Goal: Task Accomplishment & Management: Use online tool/utility

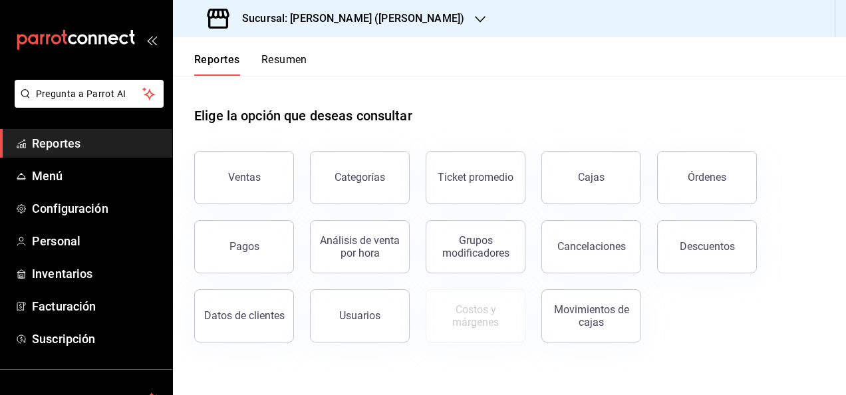
click at [360, 13] on h3 "Sucursal: [PERSON_NAME] ([PERSON_NAME])" at bounding box center [347, 19] width 233 height 16
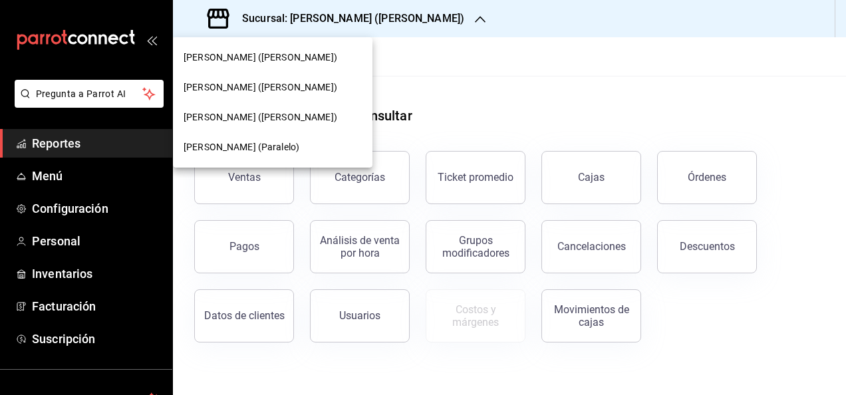
click at [267, 59] on span "[PERSON_NAME] ([PERSON_NAME])" at bounding box center [261, 58] width 154 height 14
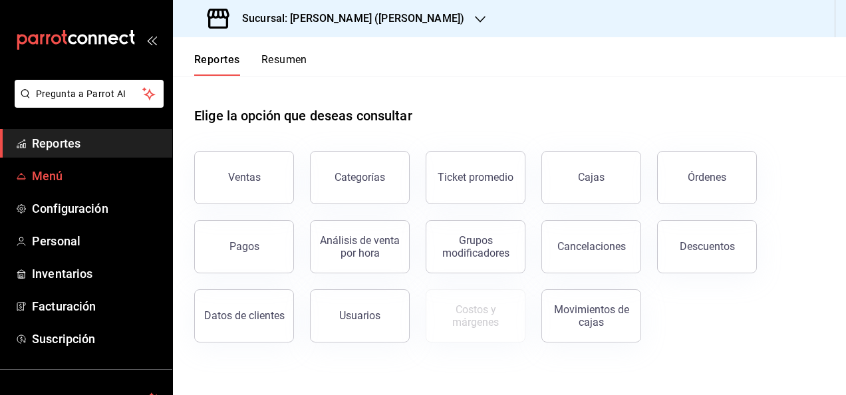
click at [72, 177] on span "Menú" at bounding box center [97, 176] width 130 height 18
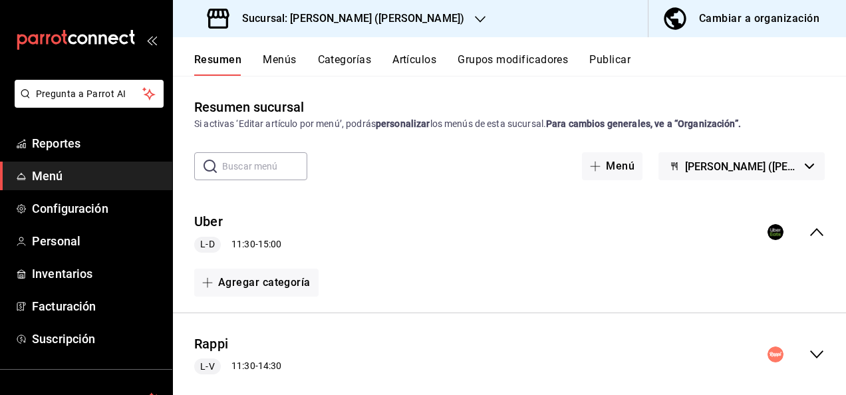
click at [810, 355] on icon "collapse-menu-row" at bounding box center [816, 354] width 13 height 8
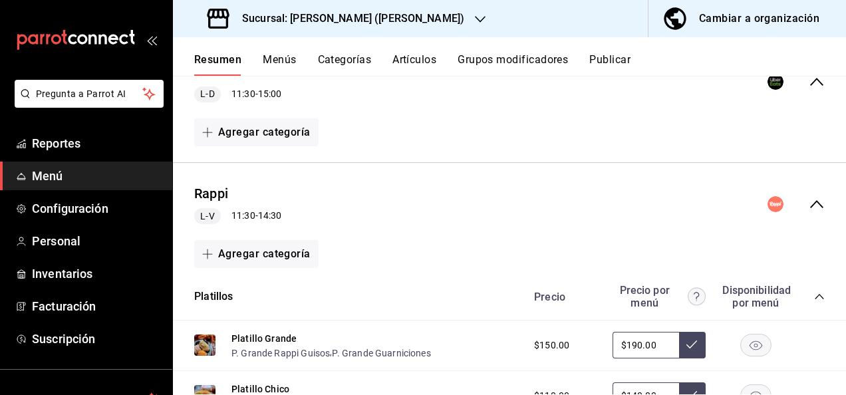
scroll to position [221, 0]
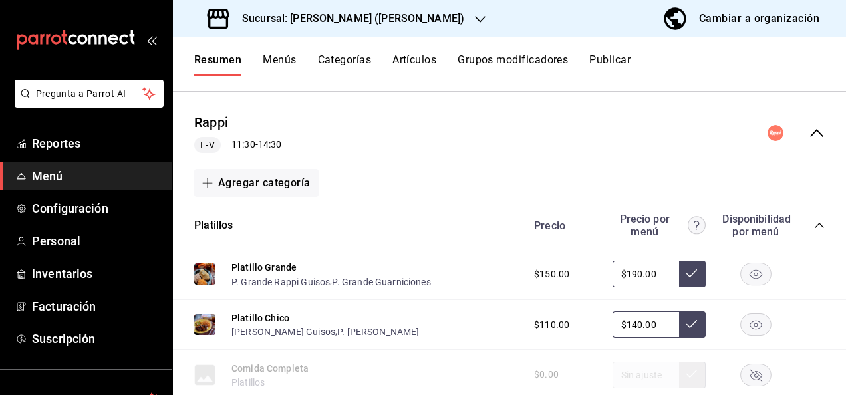
click at [814, 227] on icon "collapse-category-row" at bounding box center [819, 225] width 11 height 11
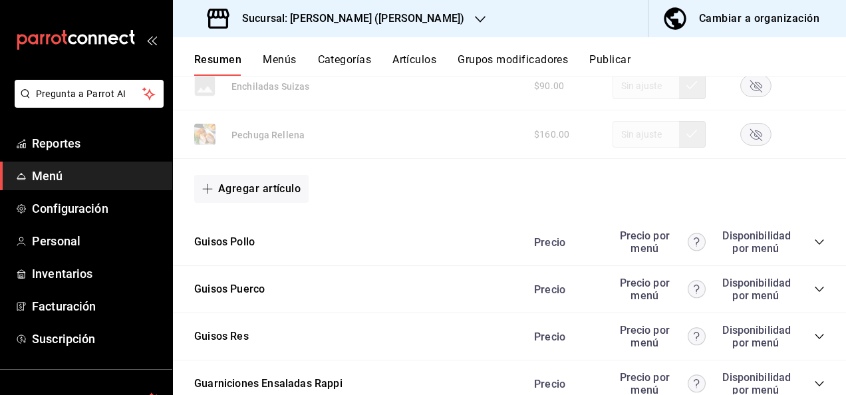
scroll to position [1338, 0]
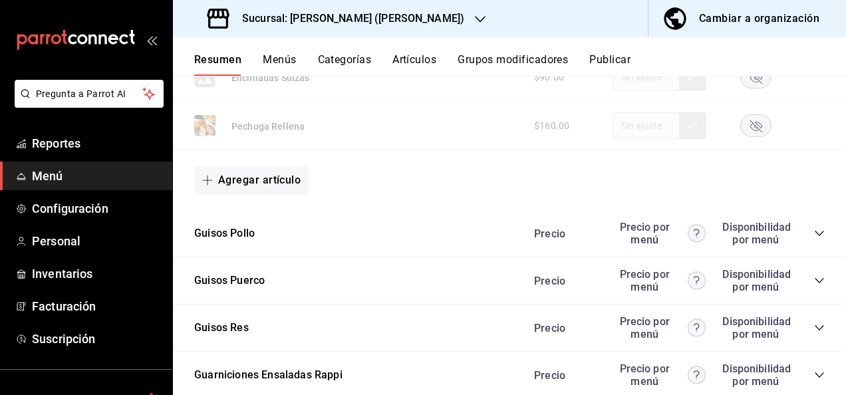
click at [814, 228] on icon "collapse-category-row" at bounding box center [819, 233] width 11 height 11
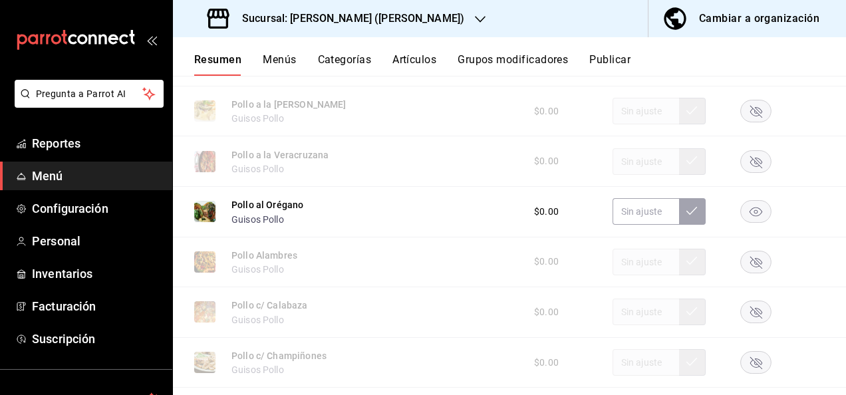
scroll to position [1631, 0]
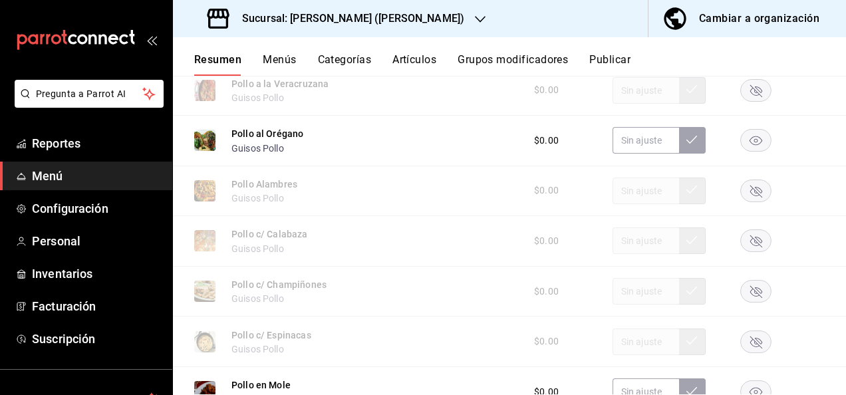
click at [746, 142] on rect "button" at bounding box center [756, 141] width 31 height 22
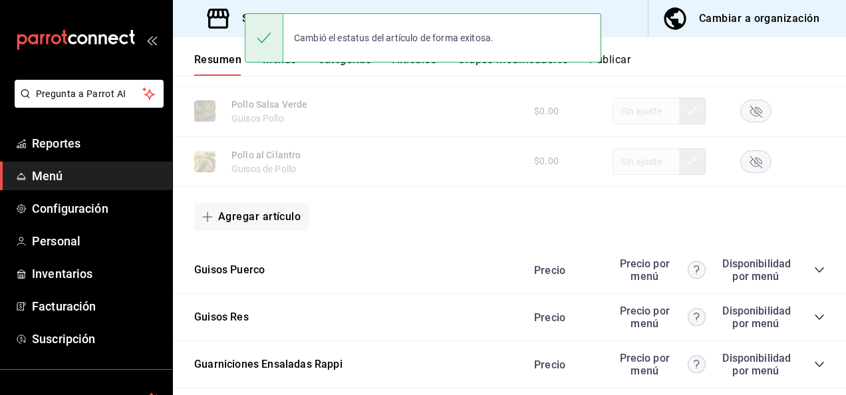
scroll to position [2198, 0]
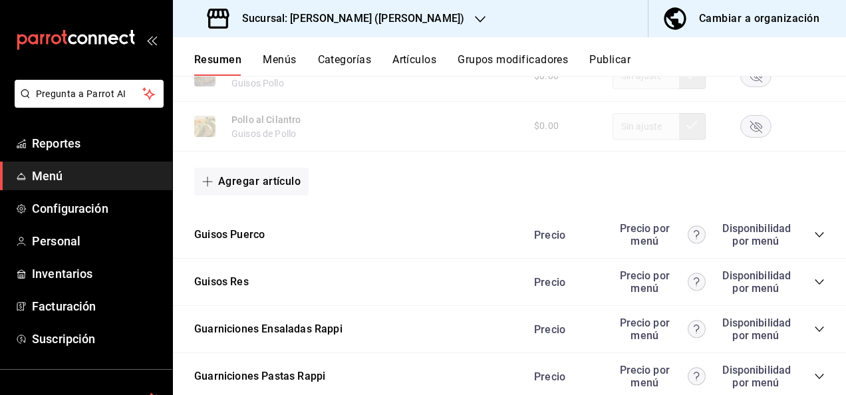
click at [814, 235] on icon "collapse-category-row" at bounding box center [819, 234] width 11 height 11
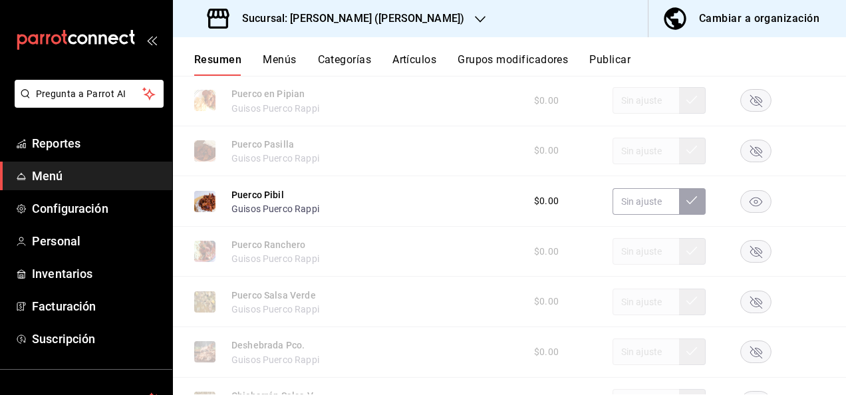
scroll to position [2668, 0]
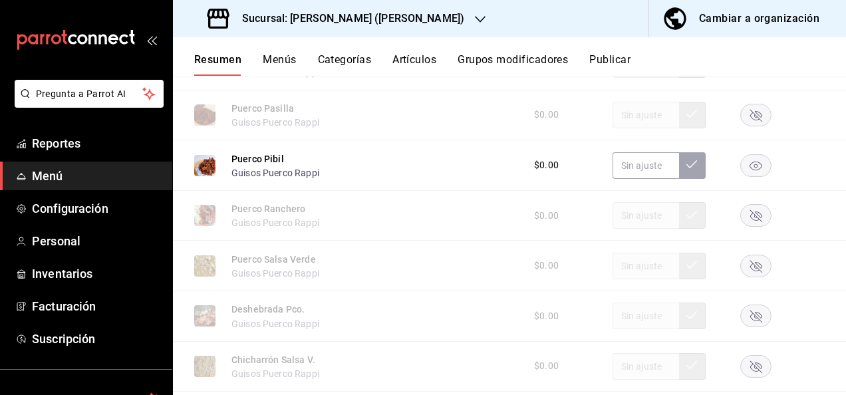
click at [749, 165] on rect "button" at bounding box center [756, 165] width 31 height 22
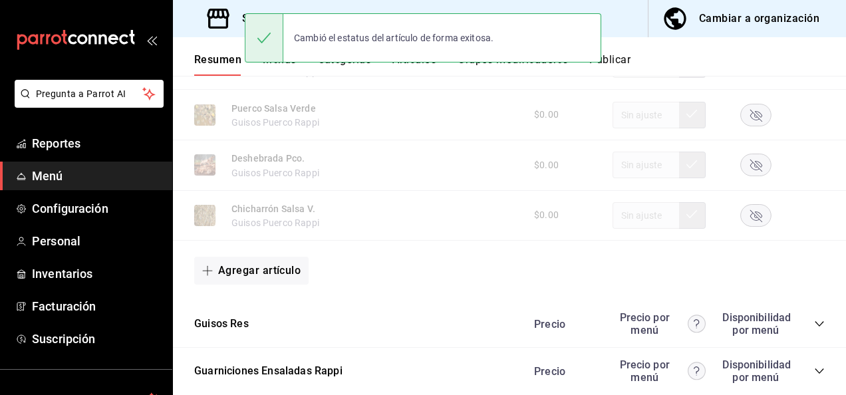
scroll to position [2899, 0]
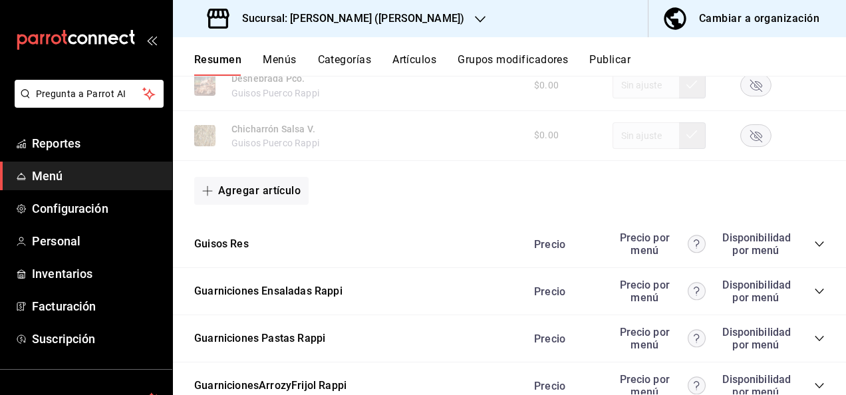
click at [814, 247] on icon "collapse-category-row" at bounding box center [818, 243] width 9 height 5
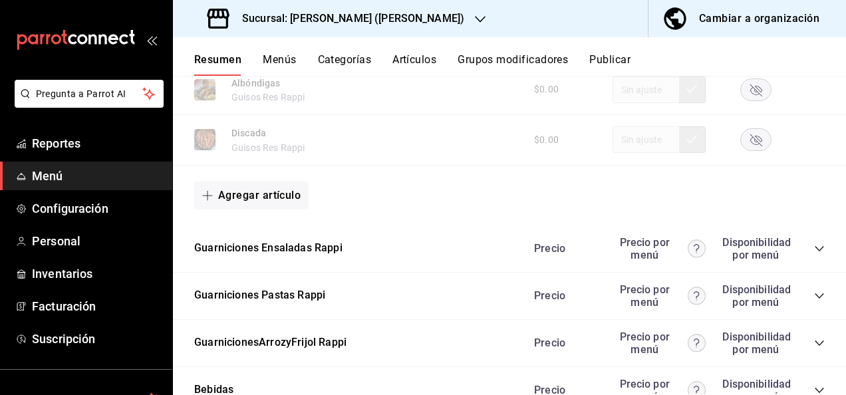
scroll to position [3714, 0]
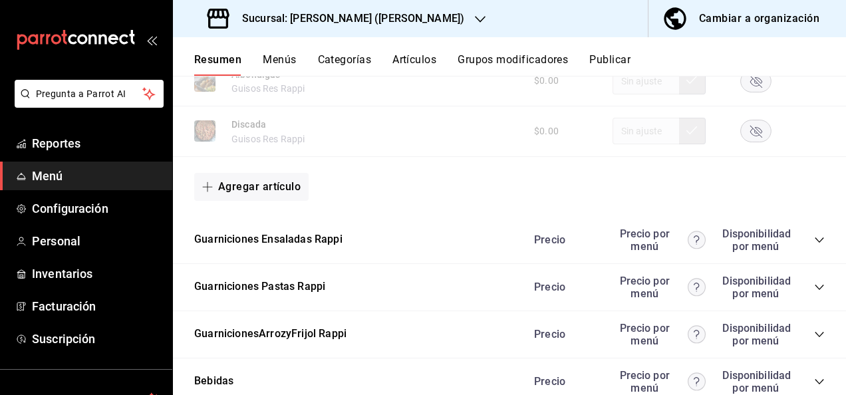
click at [814, 290] on icon "collapse-category-row" at bounding box center [818, 287] width 9 height 5
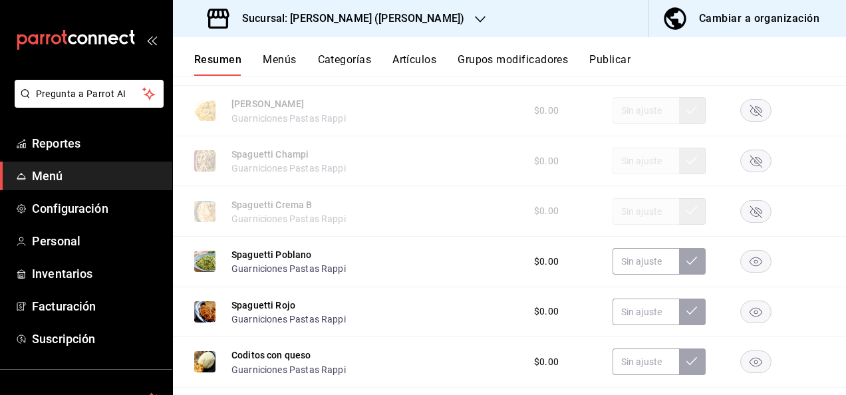
scroll to position [4104, 0]
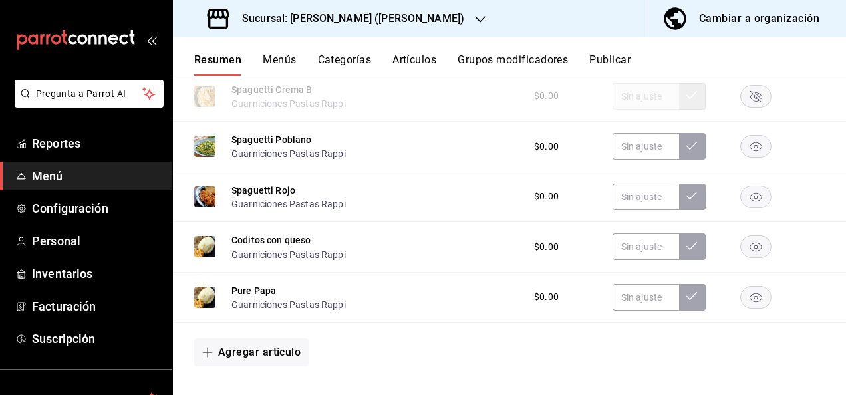
click at [745, 158] on rect "button" at bounding box center [756, 147] width 31 height 22
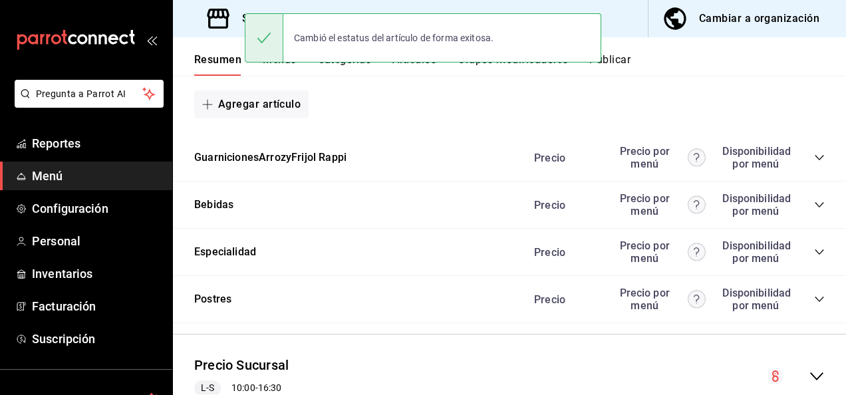
scroll to position [4411, 0]
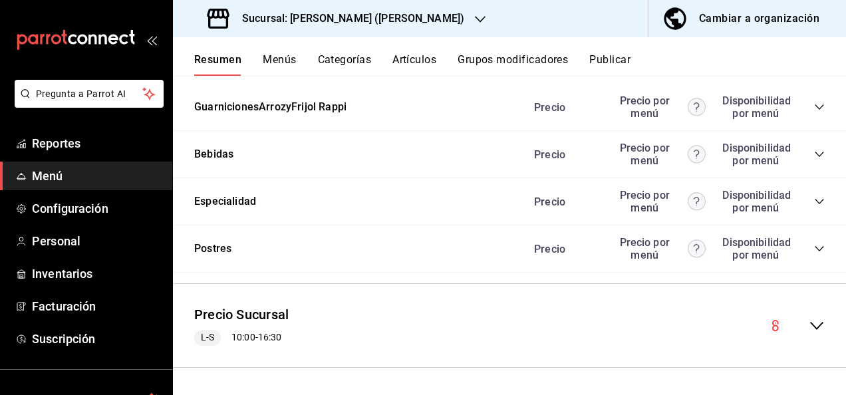
click at [622, 61] on button "Publicar" at bounding box center [609, 64] width 41 height 23
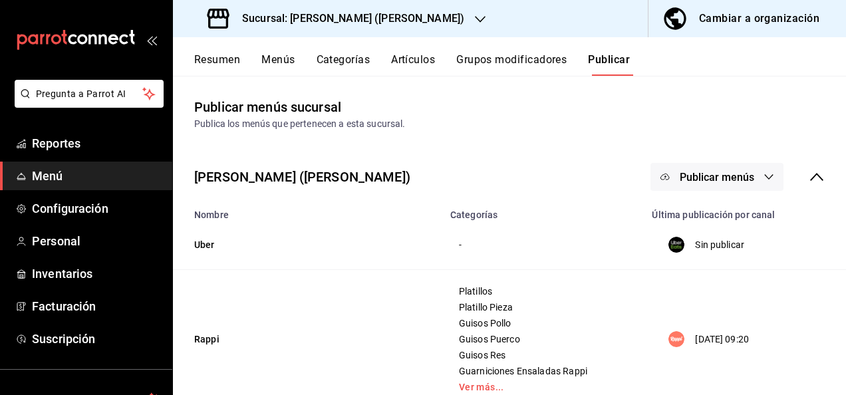
click at [743, 189] on button "Publicar menús" at bounding box center [716, 177] width 133 height 28
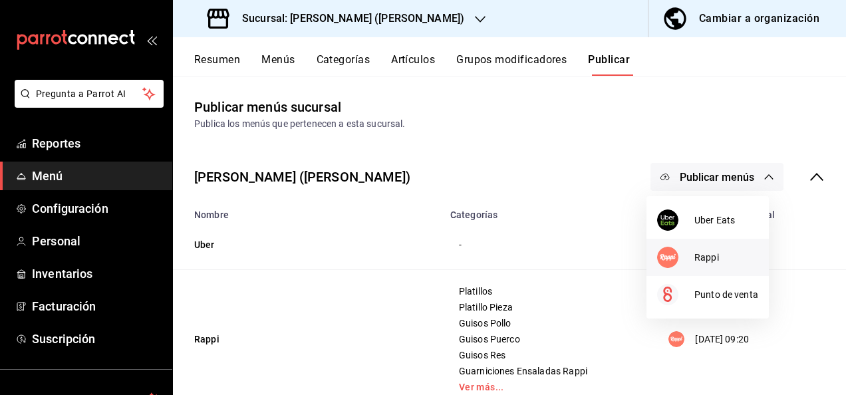
click at [709, 262] on span "Rappi" at bounding box center [726, 258] width 64 height 14
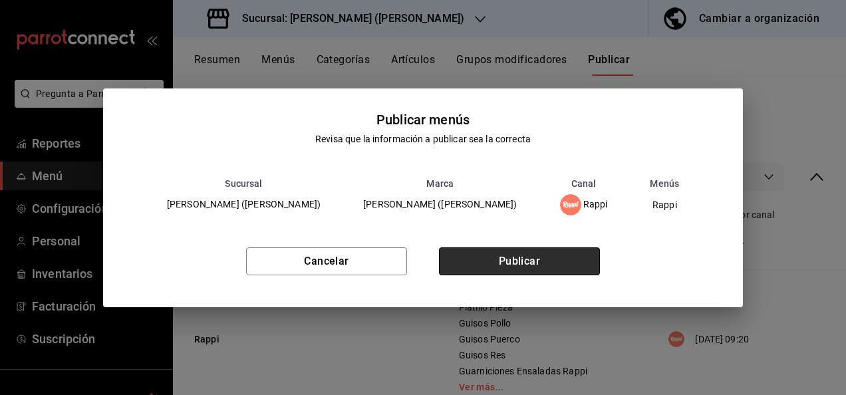
click at [551, 263] on button "Publicar" at bounding box center [519, 261] width 161 height 28
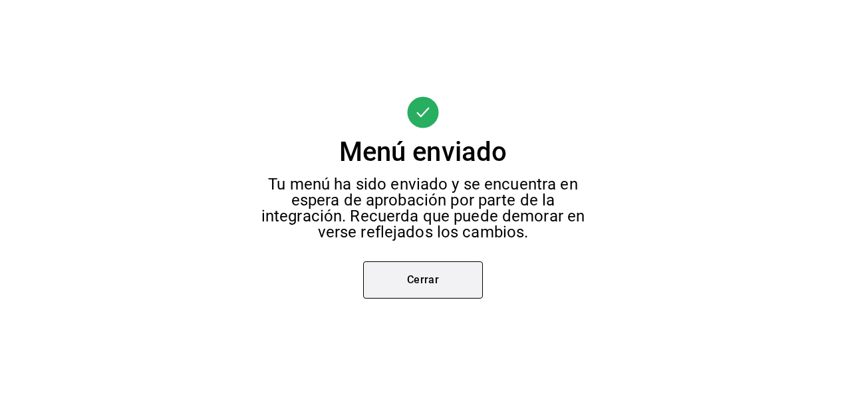
click at [432, 277] on button "Cerrar" at bounding box center [423, 279] width 120 height 37
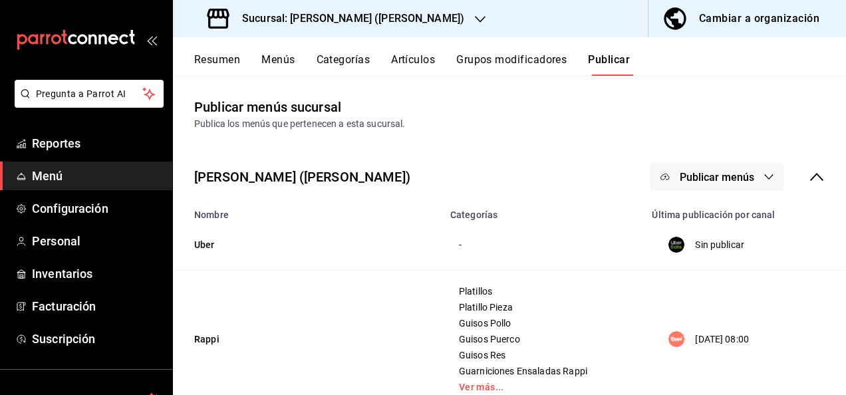
click at [327, 13] on h3 "Sucursal: [PERSON_NAME] ([PERSON_NAME])" at bounding box center [347, 19] width 233 height 16
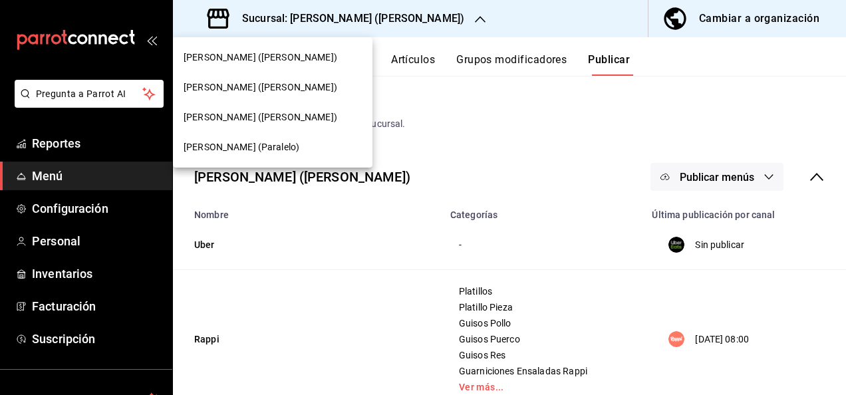
click at [242, 149] on span "[PERSON_NAME] (Paralelo)" at bounding box center [242, 147] width 116 height 14
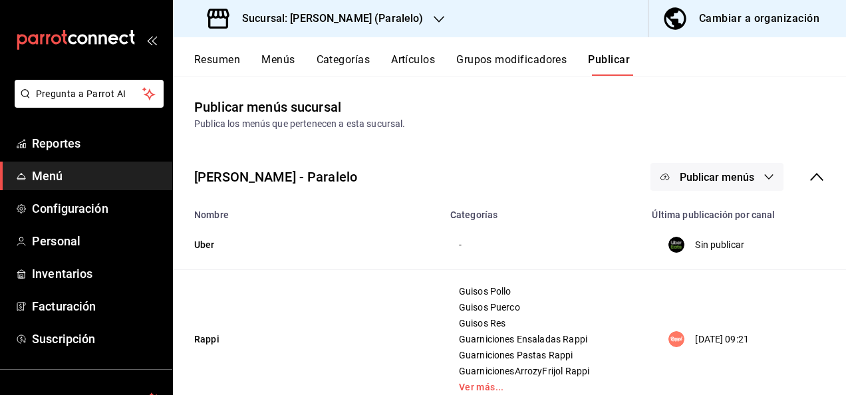
click at [222, 62] on button "Resumen" at bounding box center [217, 64] width 46 height 23
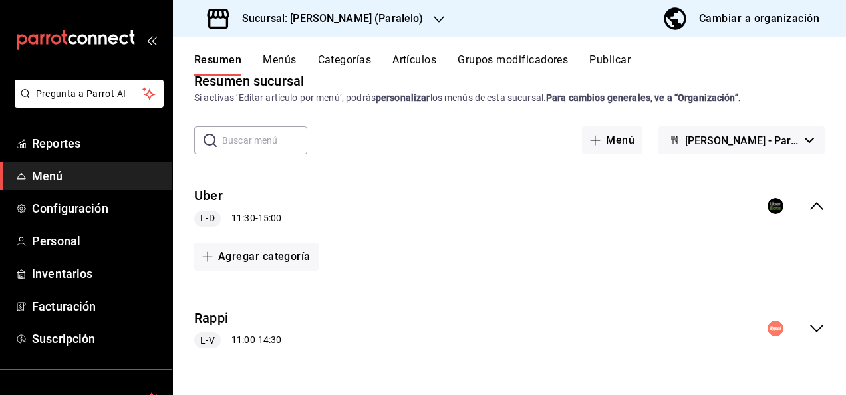
scroll to position [106, 0]
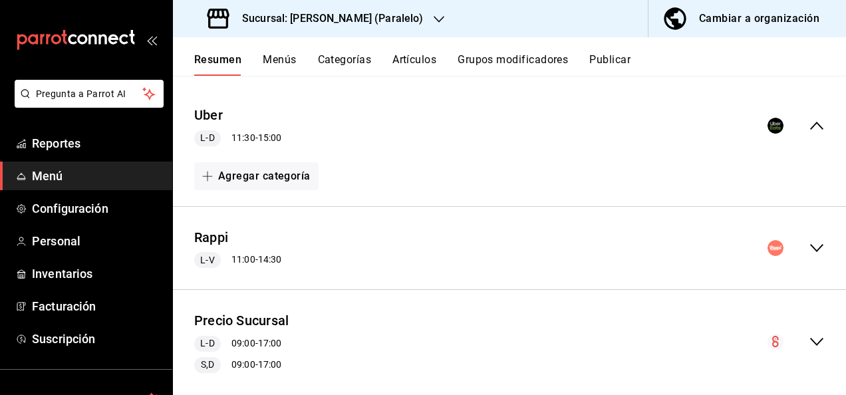
click at [809, 244] on icon "collapse-menu-row" at bounding box center [817, 248] width 16 height 16
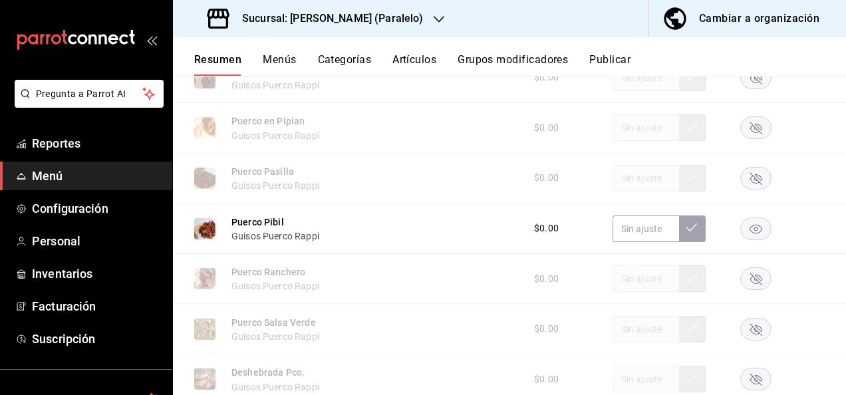
scroll to position [1543, 0]
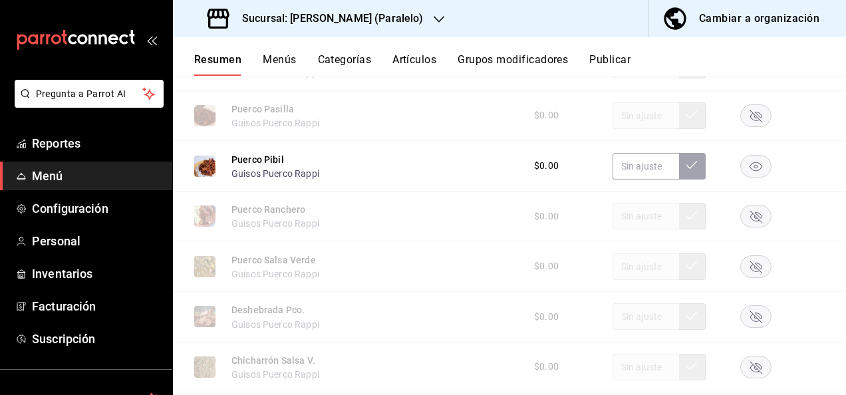
click at [750, 171] on rect "button" at bounding box center [756, 166] width 31 height 22
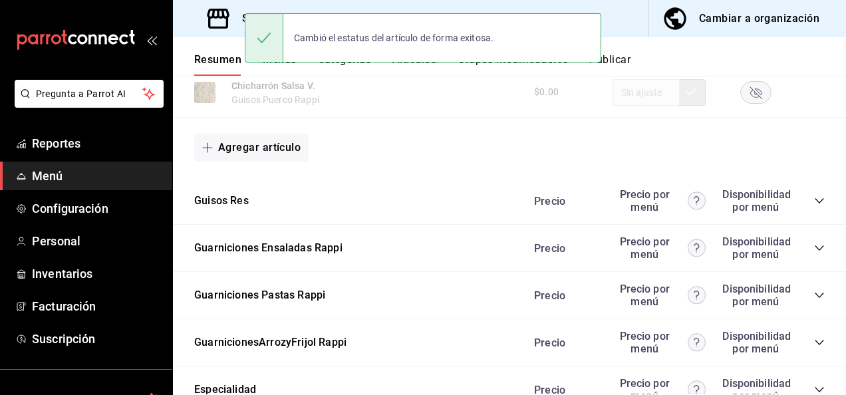
scroll to position [1835, 0]
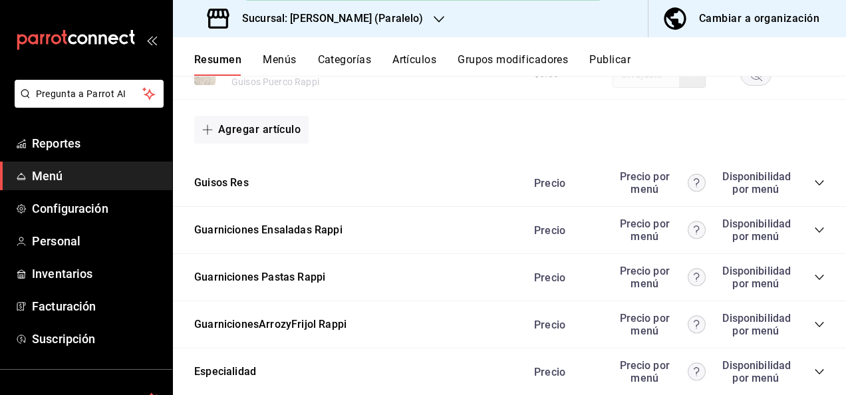
click at [814, 188] on icon "collapse-category-row" at bounding box center [819, 183] width 11 height 11
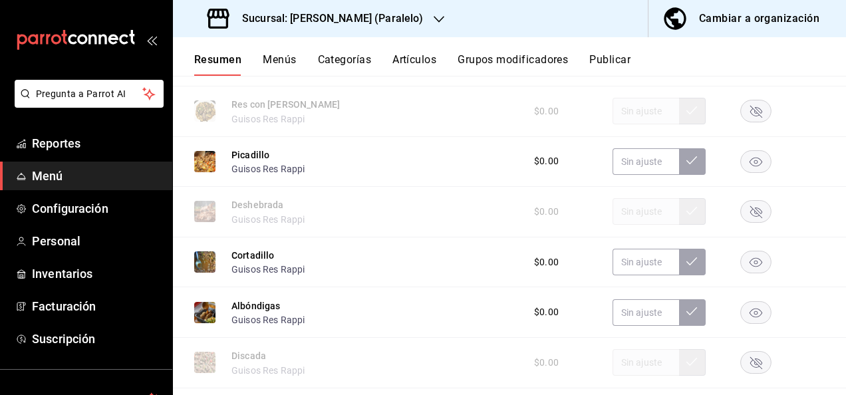
scroll to position [2464, 0]
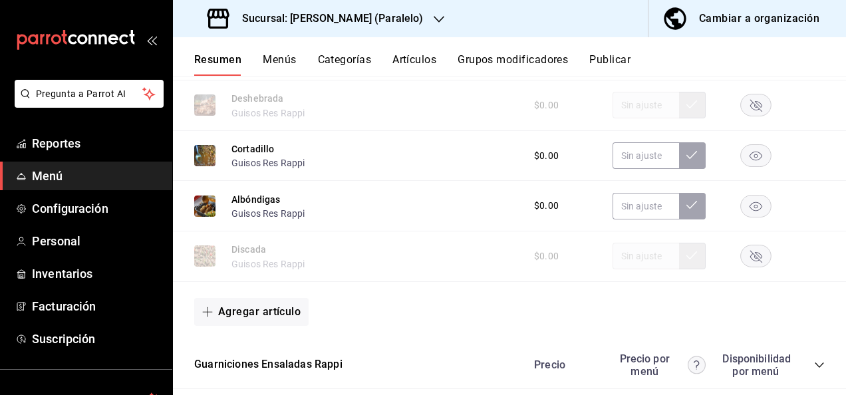
click at [754, 217] on rect "button" at bounding box center [756, 206] width 31 height 22
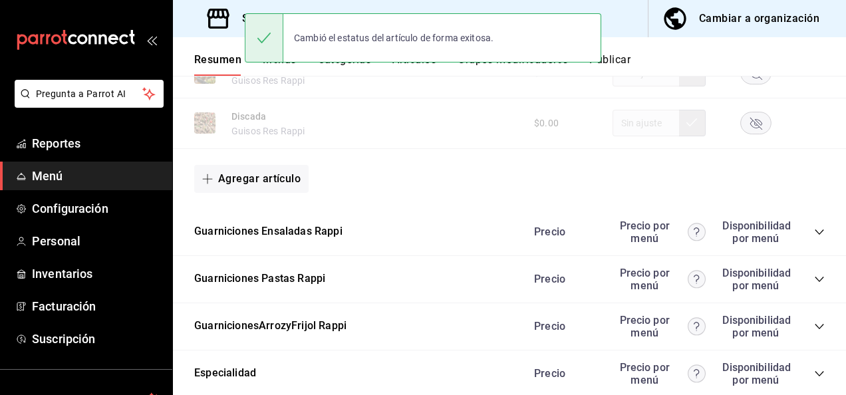
scroll to position [2713, 0]
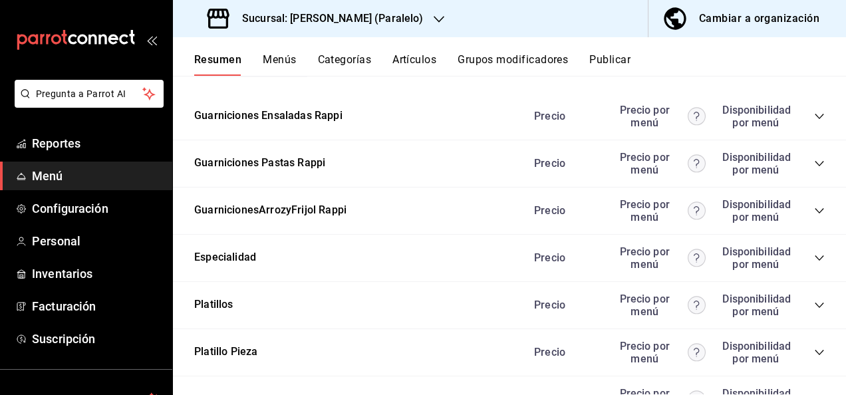
click at [814, 169] on icon "collapse-category-row" at bounding box center [819, 163] width 11 height 11
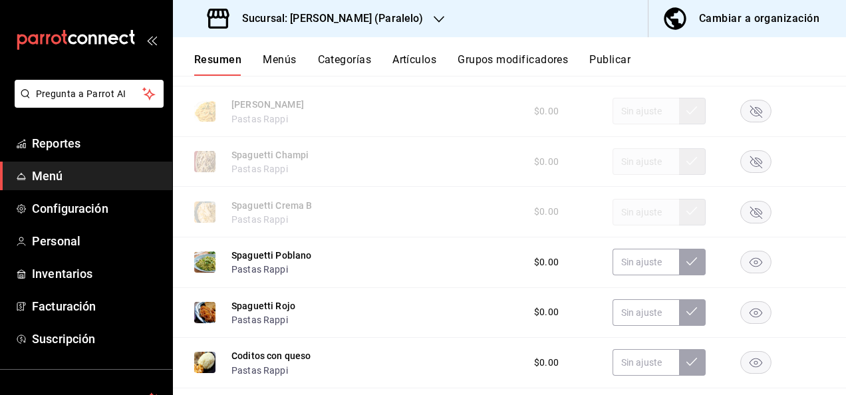
scroll to position [2969, 0]
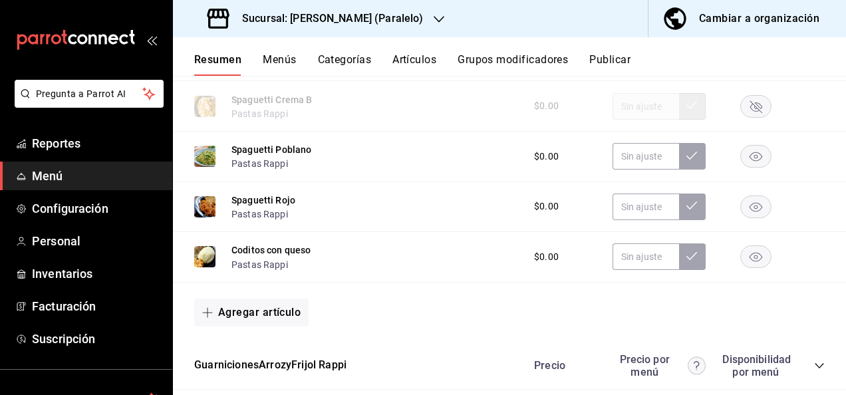
click at [743, 166] on rect "button" at bounding box center [756, 157] width 31 height 22
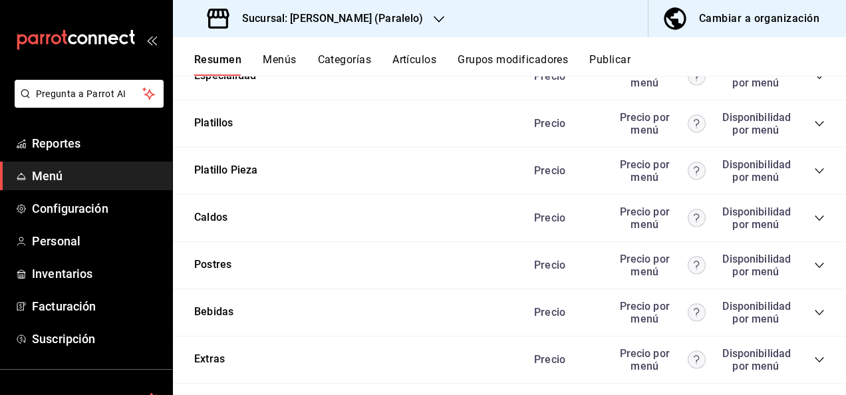
scroll to position [3324, 0]
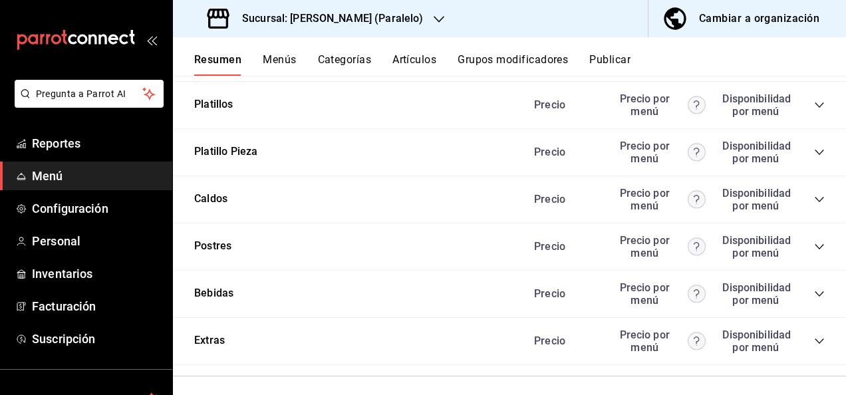
click at [814, 158] on icon "collapse-category-row" at bounding box center [819, 152] width 11 height 11
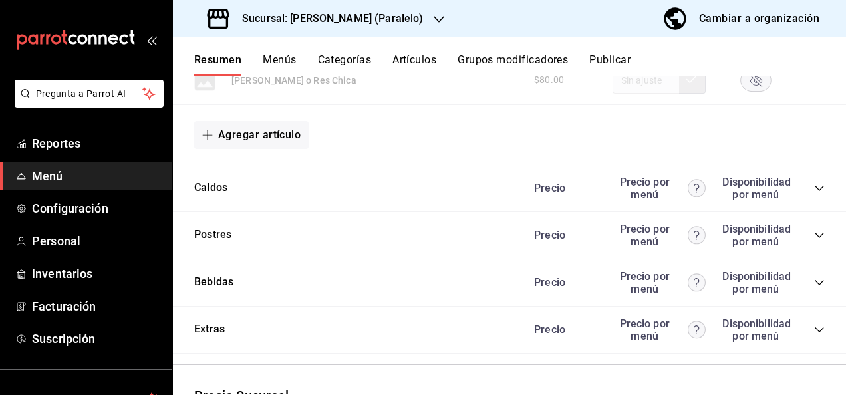
scroll to position [4459, 0]
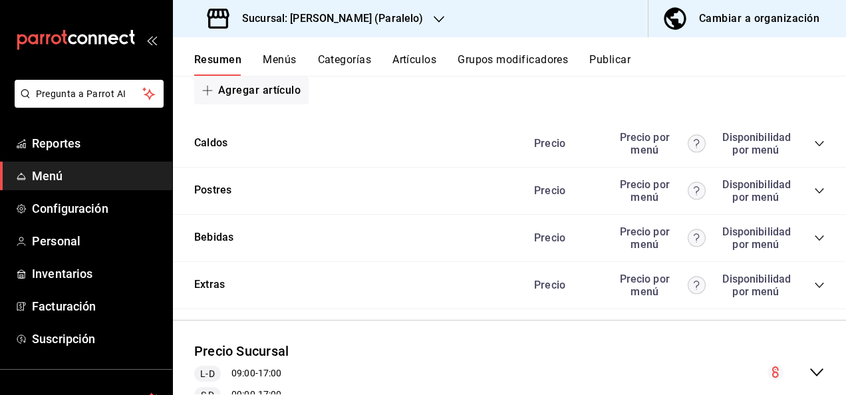
click at [624, 60] on button "Publicar" at bounding box center [609, 64] width 41 height 23
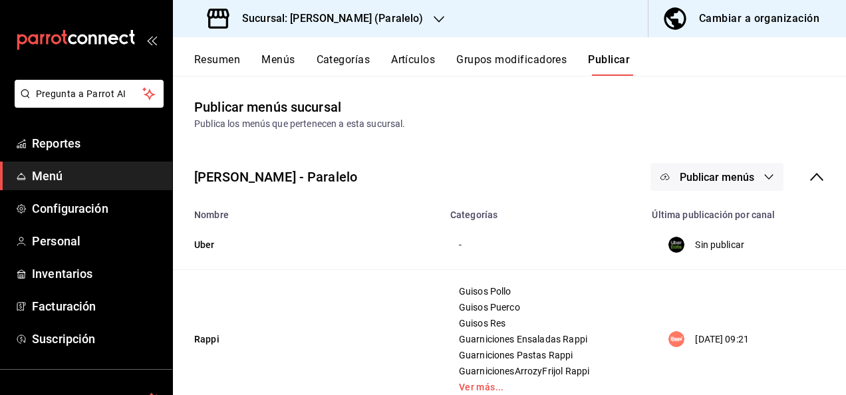
click at [771, 174] on button "Publicar menús" at bounding box center [716, 177] width 133 height 28
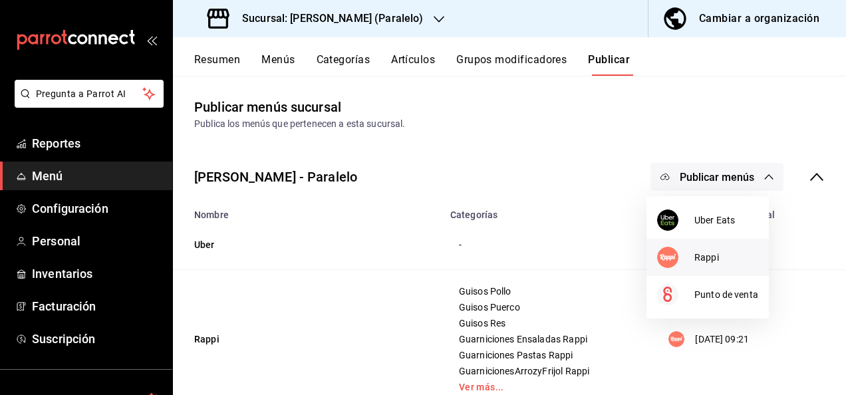
click at [711, 253] on span "Rappi" at bounding box center [726, 258] width 64 height 14
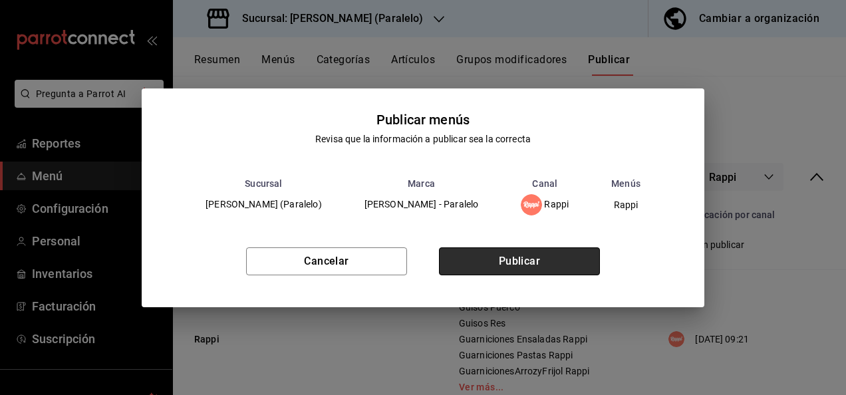
click at [545, 261] on button "Publicar" at bounding box center [519, 261] width 161 height 28
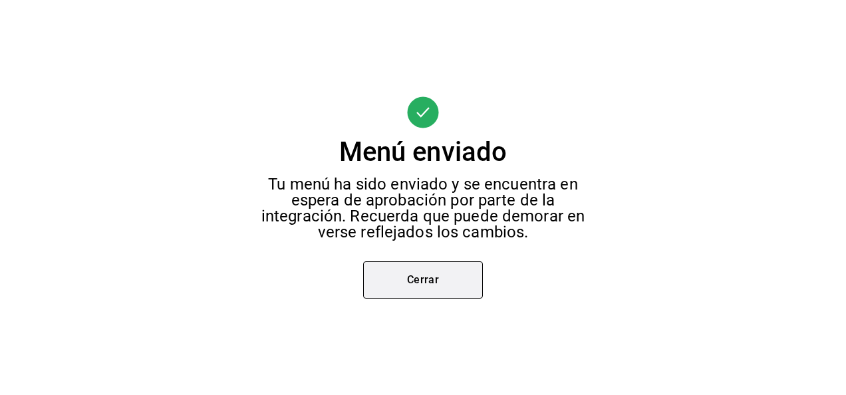
click at [441, 287] on button "Cerrar" at bounding box center [423, 279] width 120 height 37
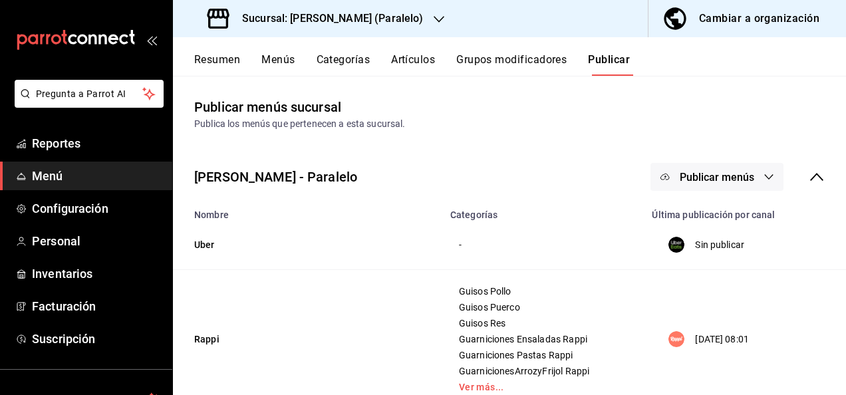
click at [322, 17] on h3 "Sucursal: [PERSON_NAME] (Paralelo)" at bounding box center [326, 19] width 191 height 16
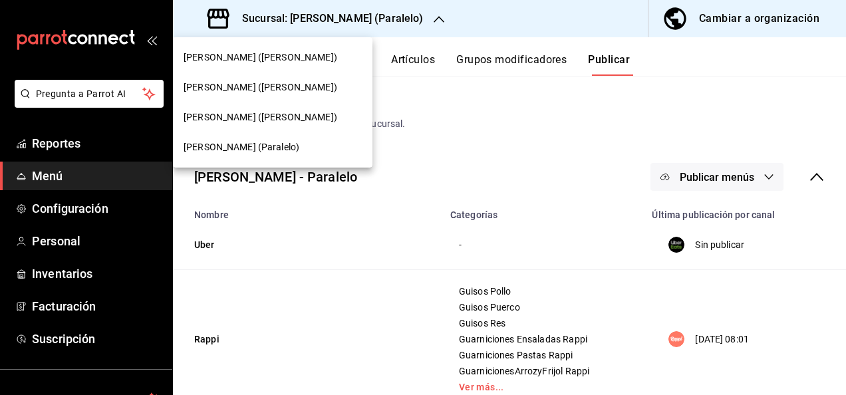
click at [245, 117] on span "[PERSON_NAME] ([PERSON_NAME])" at bounding box center [261, 117] width 154 height 14
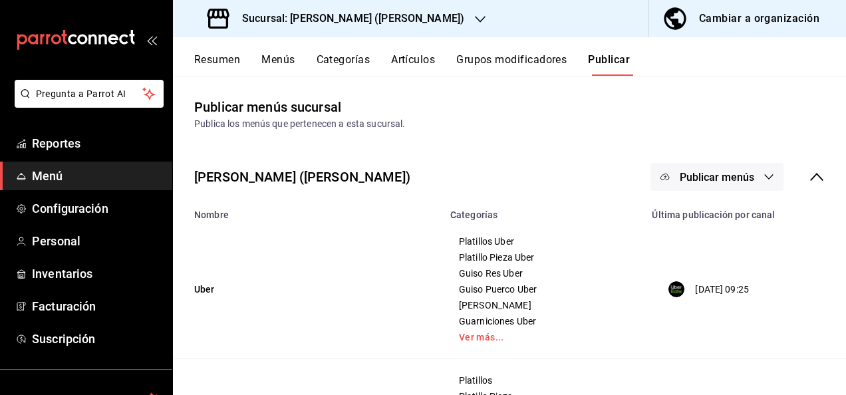
click at [214, 65] on button "Resumen" at bounding box center [217, 64] width 46 height 23
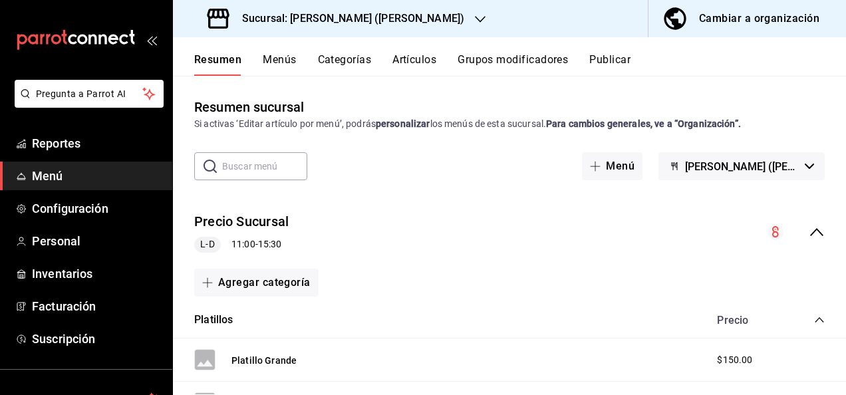
click at [809, 231] on icon "collapse-menu-row" at bounding box center [817, 232] width 16 height 16
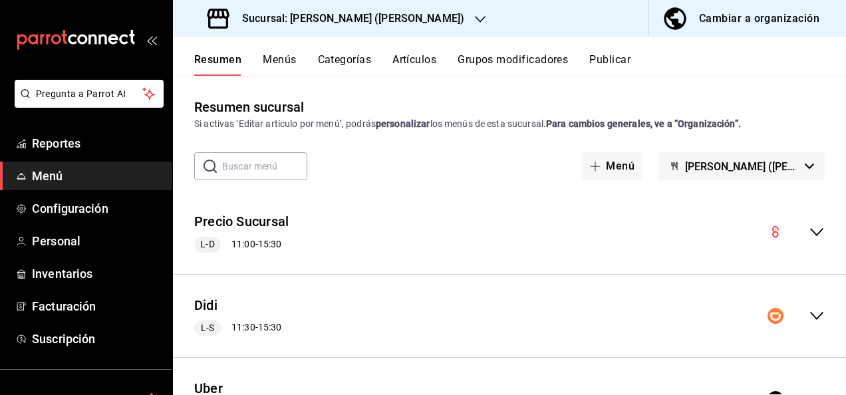
click at [809, 318] on icon "collapse-menu-row" at bounding box center [817, 316] width 16 height 16
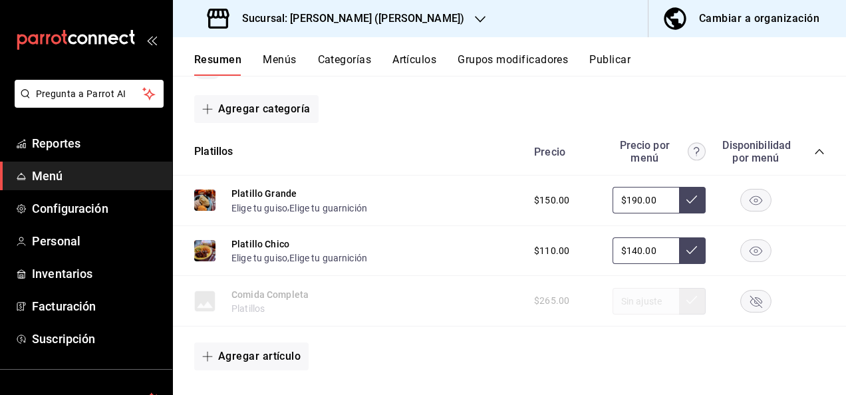
scroll to position [266, 0]
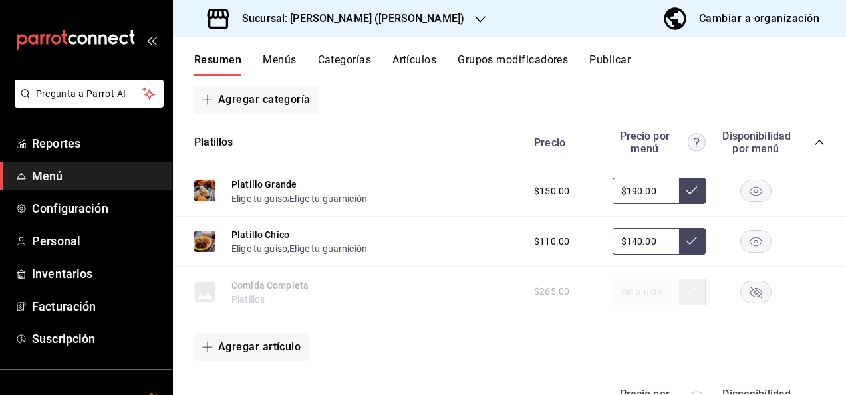
click at [814, 144] on icon "collapse-category-row" at bounding box center [819, 142] width 11 height 11
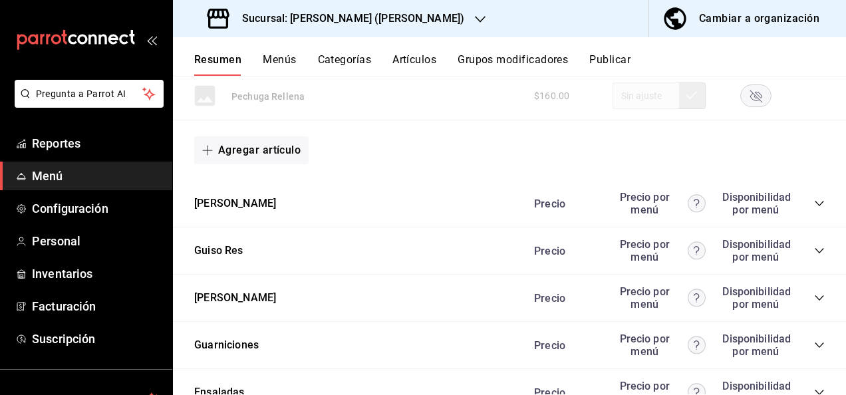
scroll to position [1347, 0]
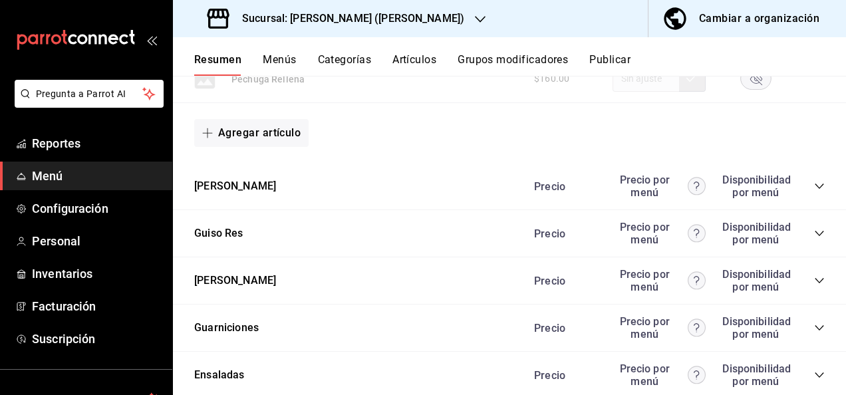
click at [814, 181] on icon "collapse-category-row" at bounding box center [819, 186] width 11 height 11
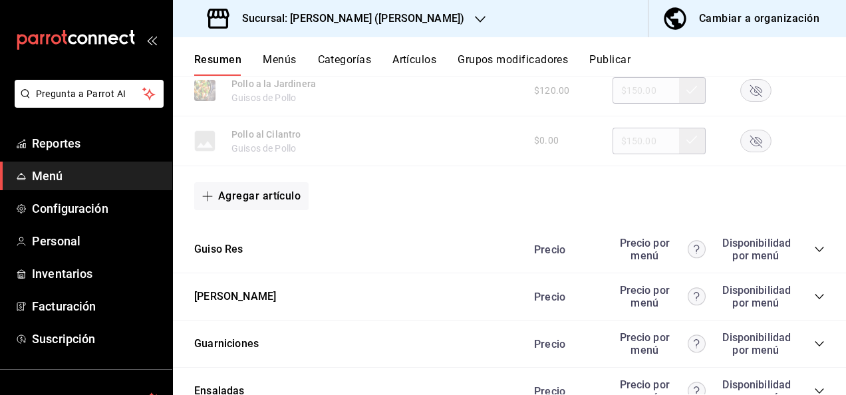
scroll to position [2163, 0]
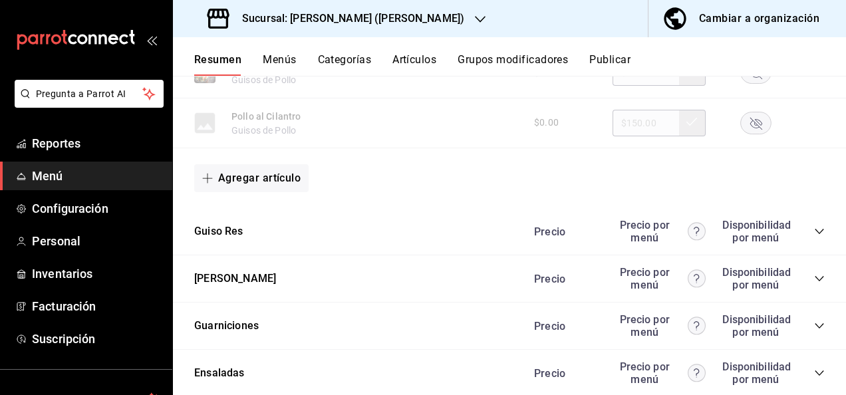
click at [814, 229] on icon "collapse-category-row" at bounding box center [819, 231] width 11 height 11
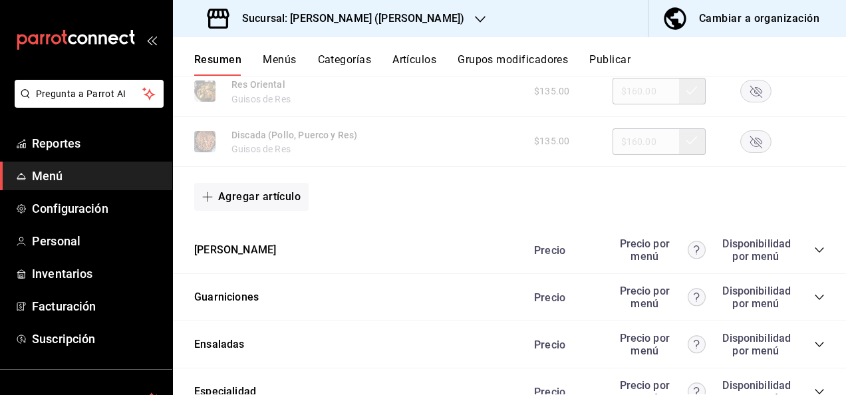
scroll to position [2890, 0]
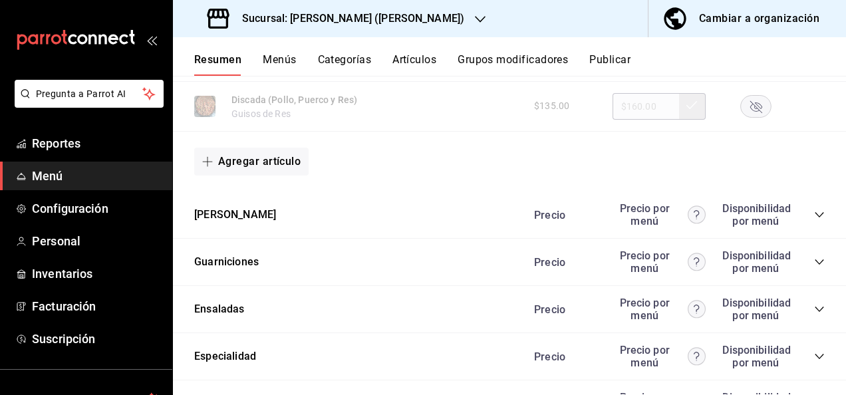
click at [814, 217] on icon "collapse-category-row" at bounding box center [818, 214] width 9 height 5
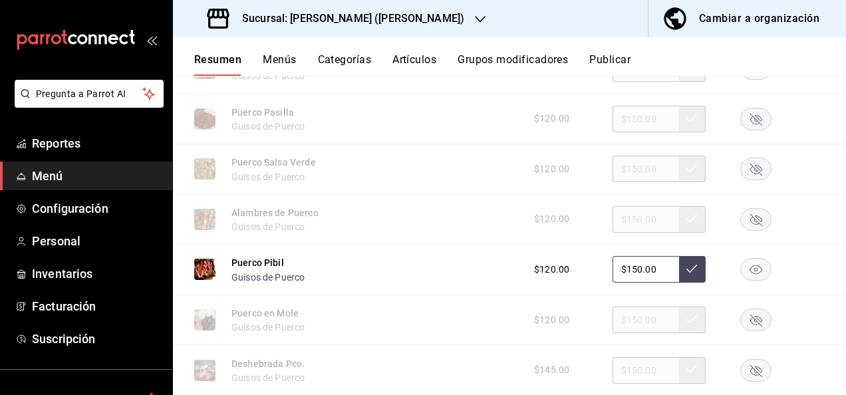
scroll to position [3466, 0]
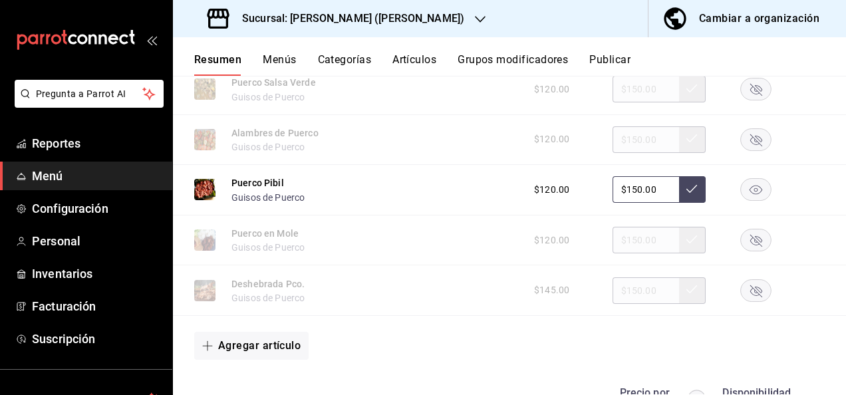
click at [742, 195] on rect "button" at bounding box center [756, 190] width 31 height 22
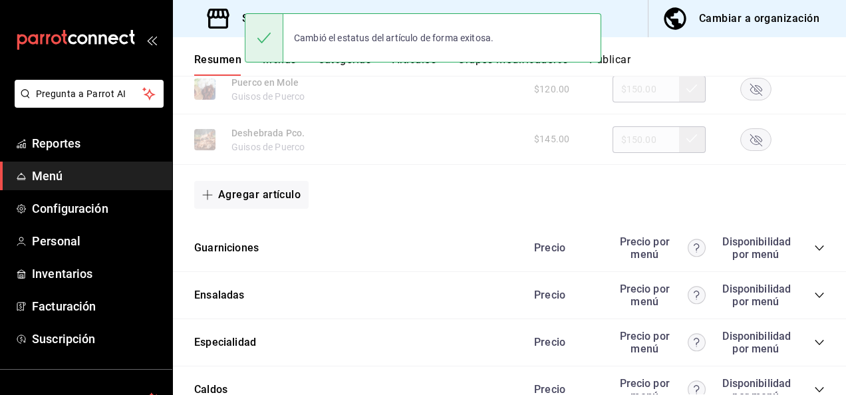
scroll to position [3723, 0]
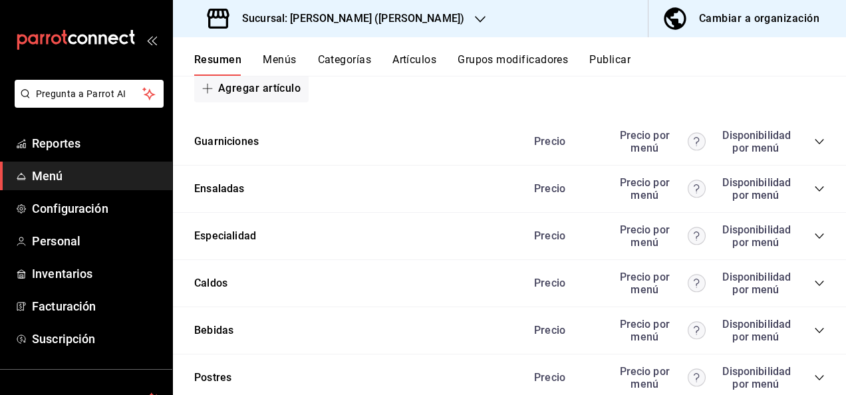
click at [814, 147] on icon "collapse-category-row" at bounding box center [819, 141] width 11 height 11
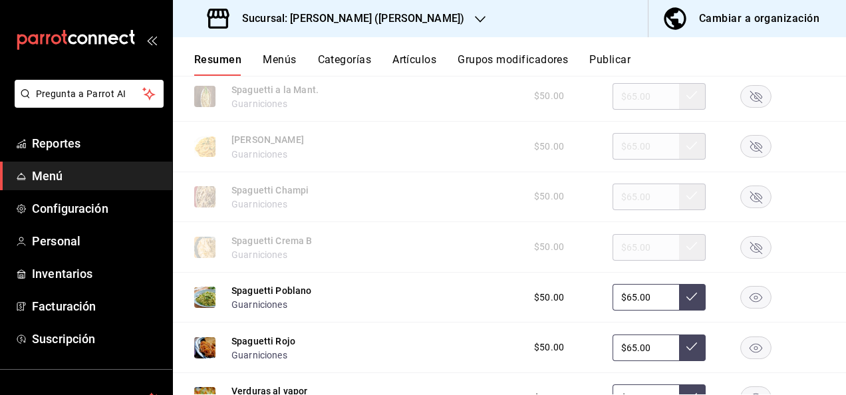
scroll to position [4397, 0]
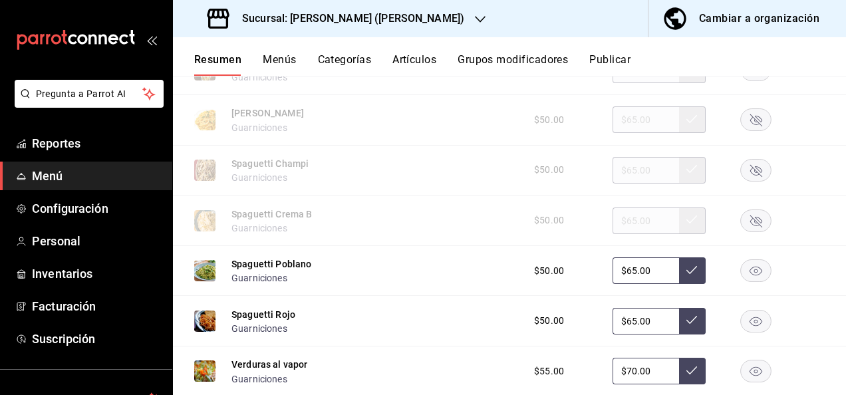
click at [746, 281] on rect "button" at bounding box center [756, 271] width 31 height 22
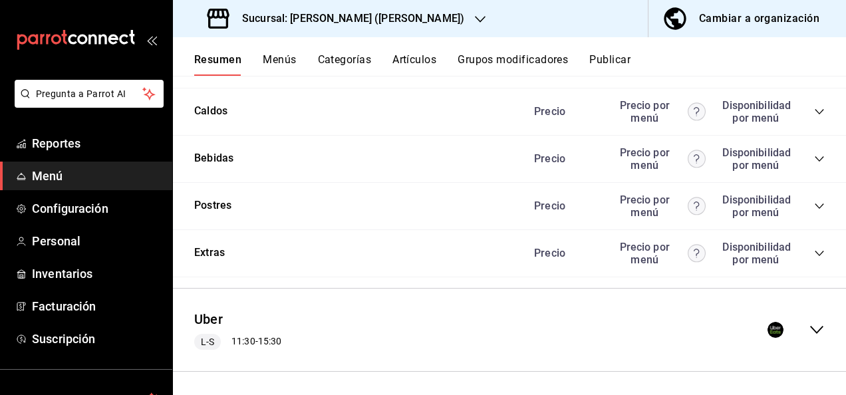
scroll to position [4867, 0]
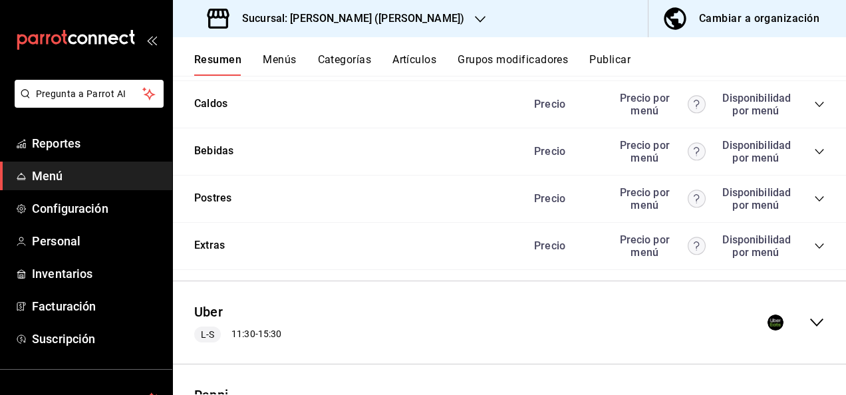
click at [810, 326] on icon "collapse-menu-row" at bounding box center [816, 322] width 13 height 8
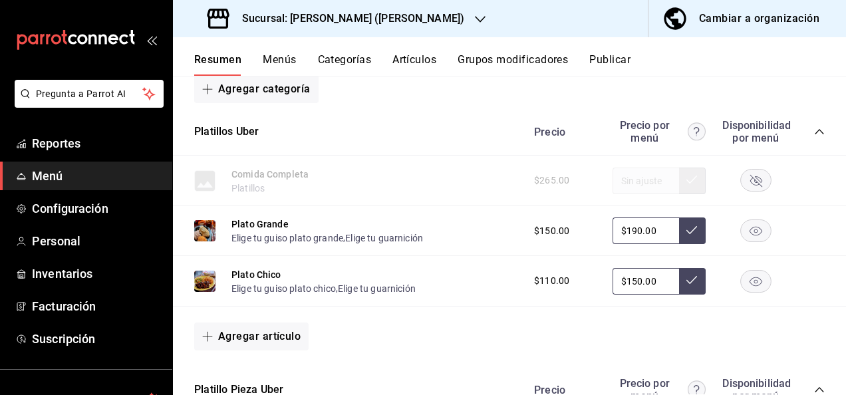
scroll to position [5160, 0]
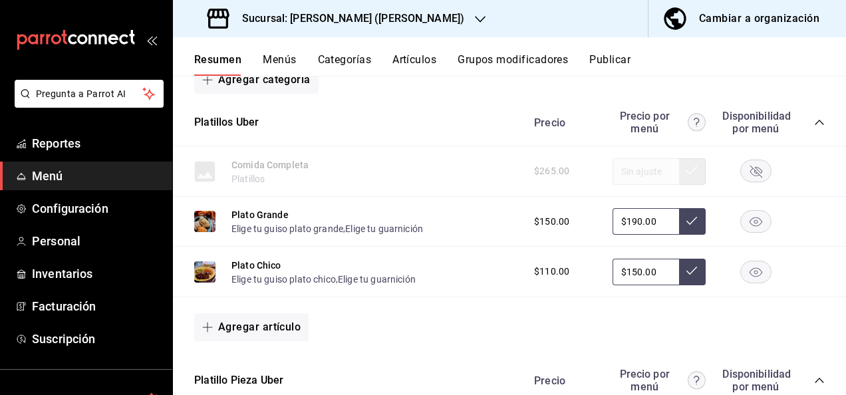
click at [814, 128] on icon "collapse-category-row" at bounding box center [819, 122] width 11 height 11
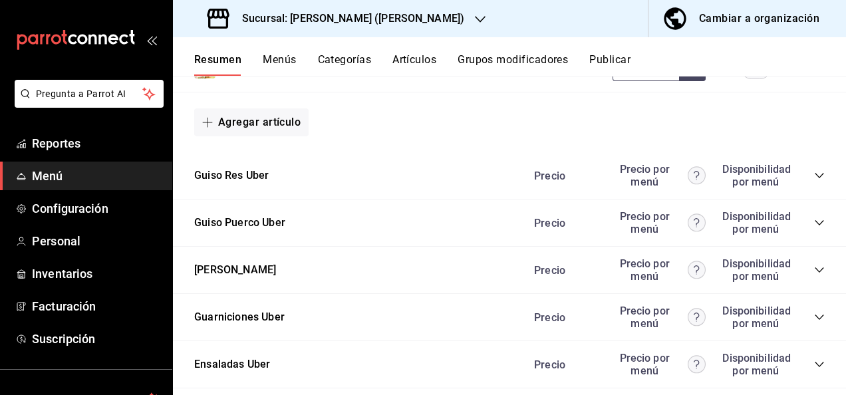
scroll to position [6072, 0]
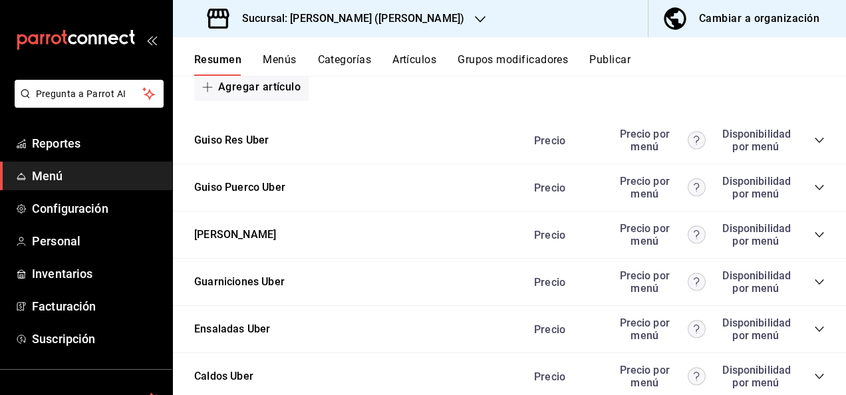
click at [814, 146] on icon "collapse-category-row" at bounding box center [819, 140] width 11 height 11
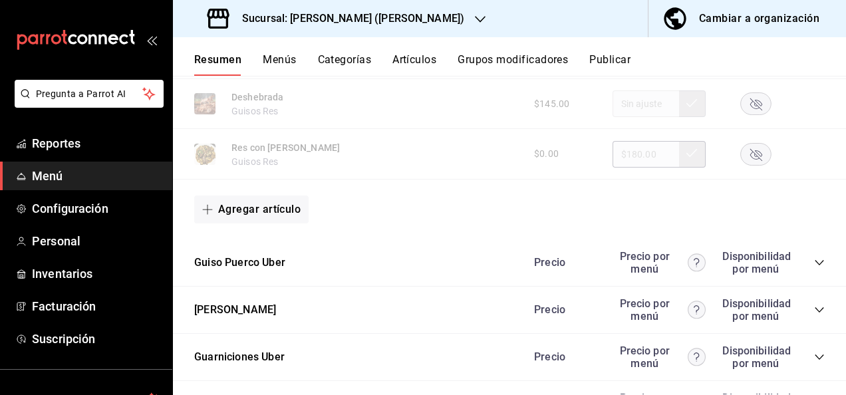
scroll to position [6773, 0]
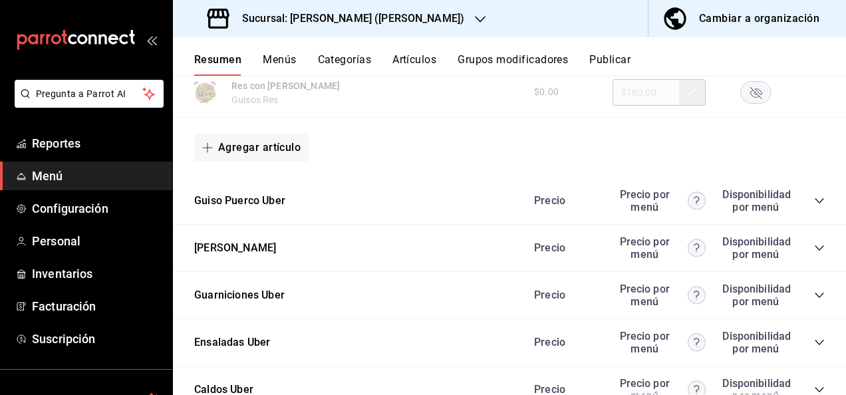
click at [814, 206] on icon "collapse-category-row" at bounding box center [819, 200] width 11 height 11
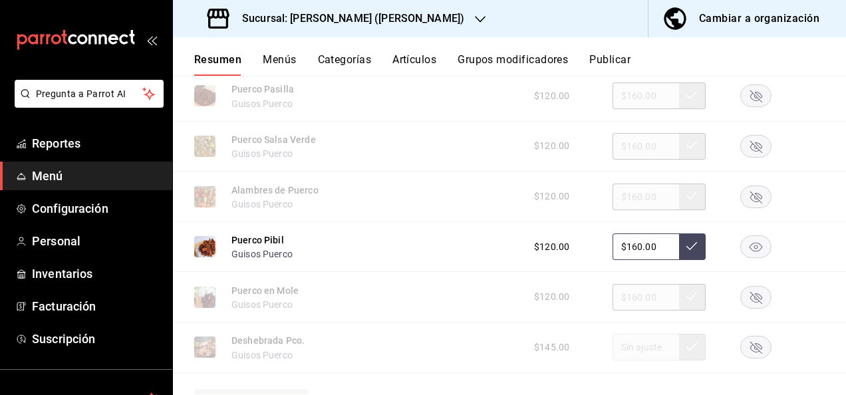
scroll to position [7376, 0]
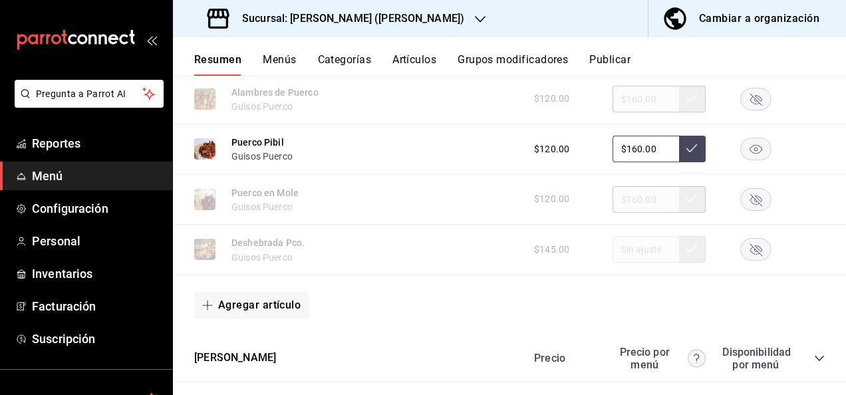
click at [741, 160] on rect "button" at bounding box center [756, 149] width 31 height 22
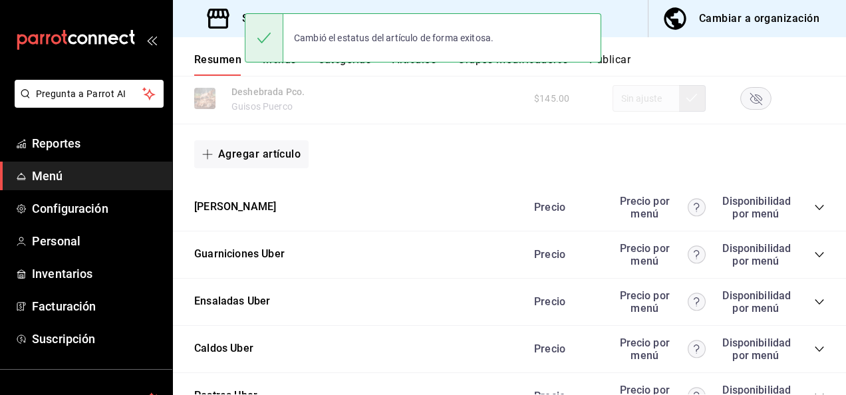
scroll to position [7570, 0]
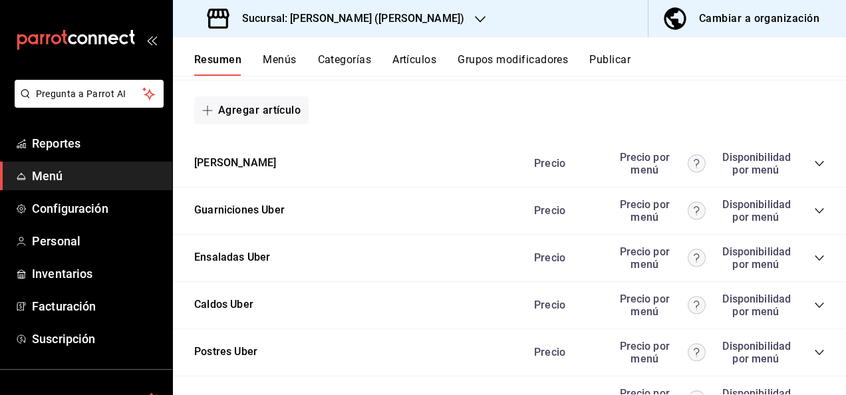
click at [814, 169] on icon "collapse-category-row" at bounding box center [819, 163] width 11 height 11
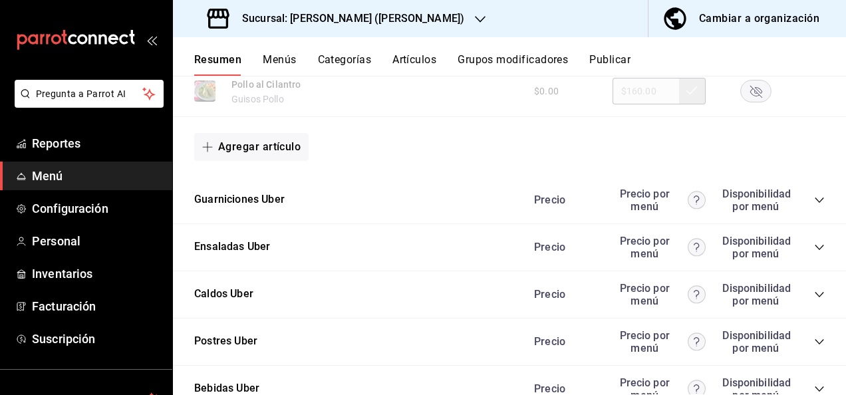
scroll to position [8413, 0]
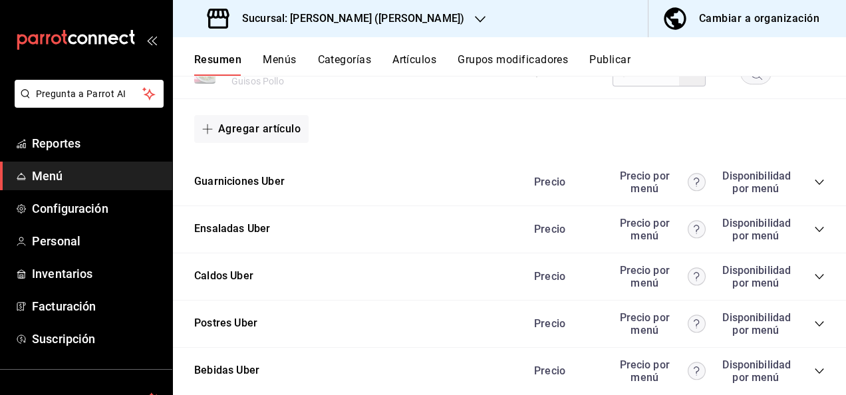
click at [814, 185] on icon "collapse-category-row" at bounding box center [818, 182] width 9 height 5
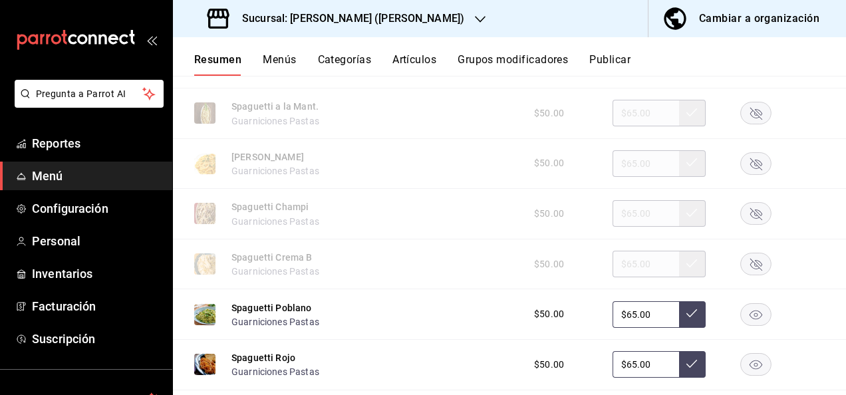
scroll to position [8838, 0]
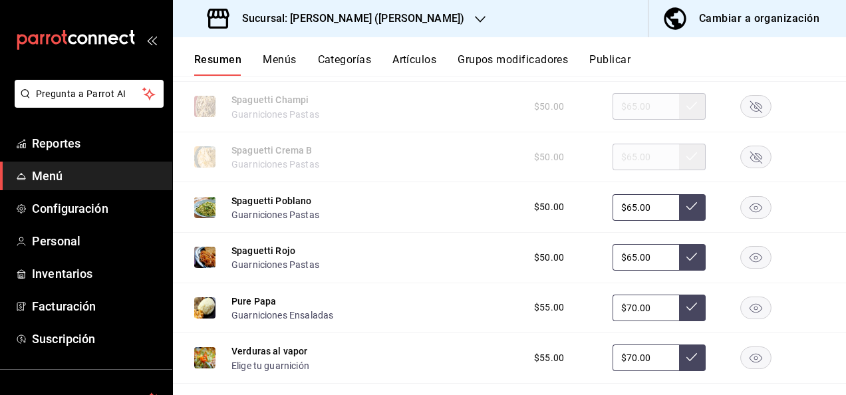
click at [742, 218] on rect "button" at bounding box center [756, 207] width 31 height 22
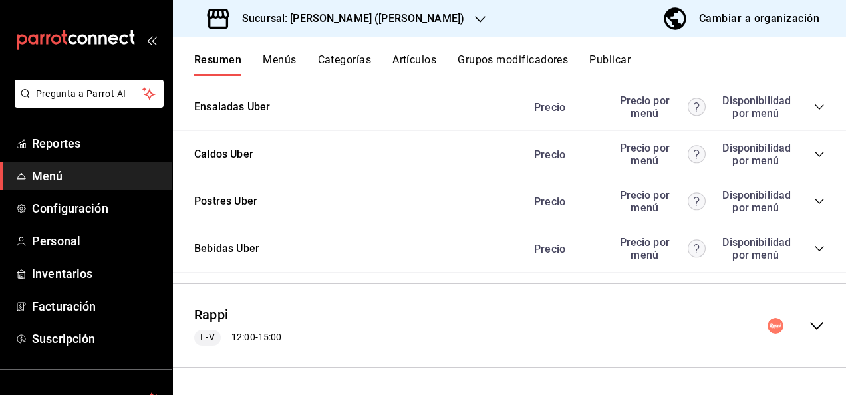
scroll to position [9521, 0]
click at [809, 323] on icon "collapse-menu-row" at bounding box center [817, 326] width 16 height 16
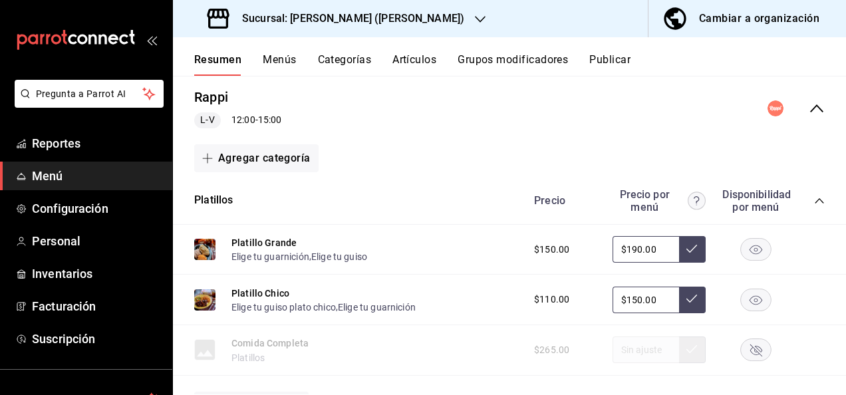
scroll to position [9743, 0]
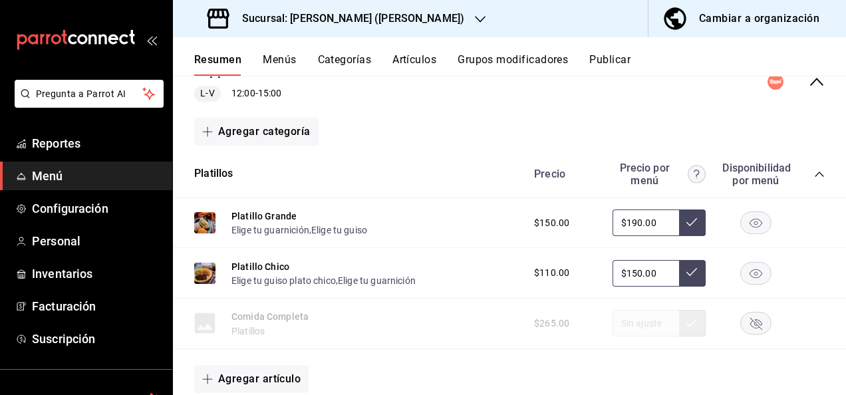
click at [814, 180] on icon "collapse-category-row" at bounding box center [819, 174] width 11 height 11
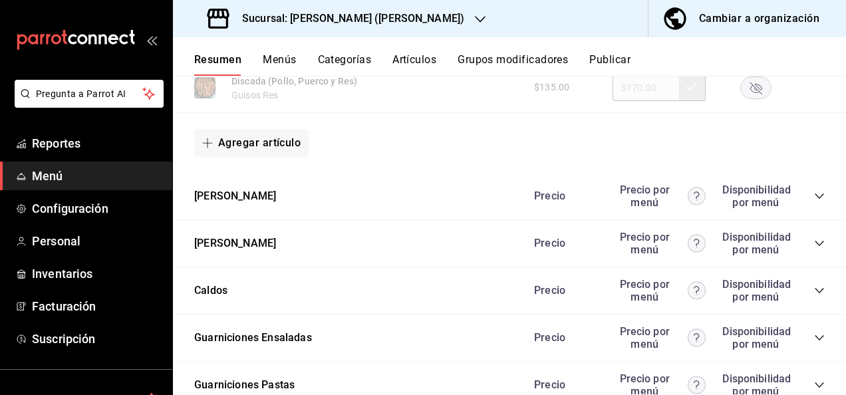
scroll to position [10497, 0]
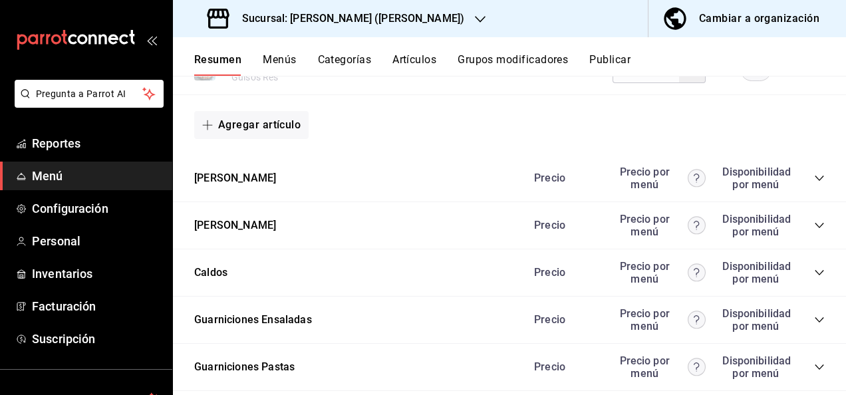
click at [814, 184] on icon "collapse-category-row" at bounding box center [819, 178] width 11 height 11
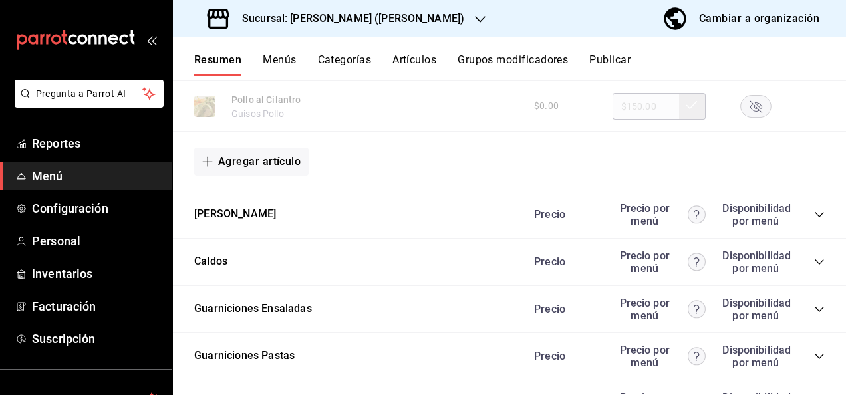
scroll to position [11339, 0]
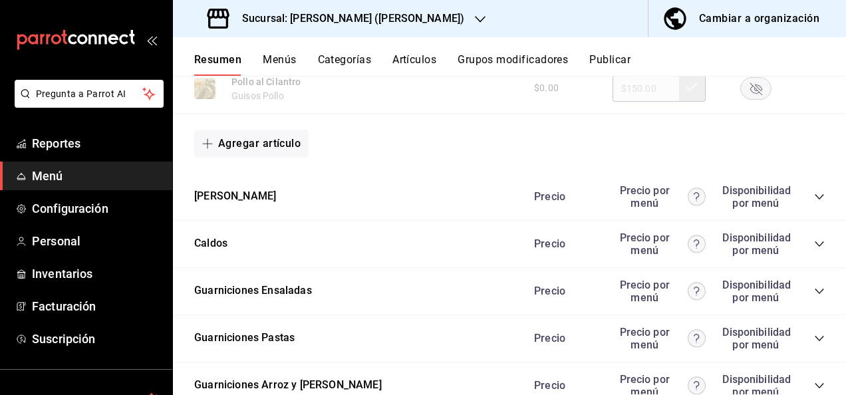
click at [814, 202] on icon "collapse-category-row" at bounding box center [819, 196] width 11 height 11
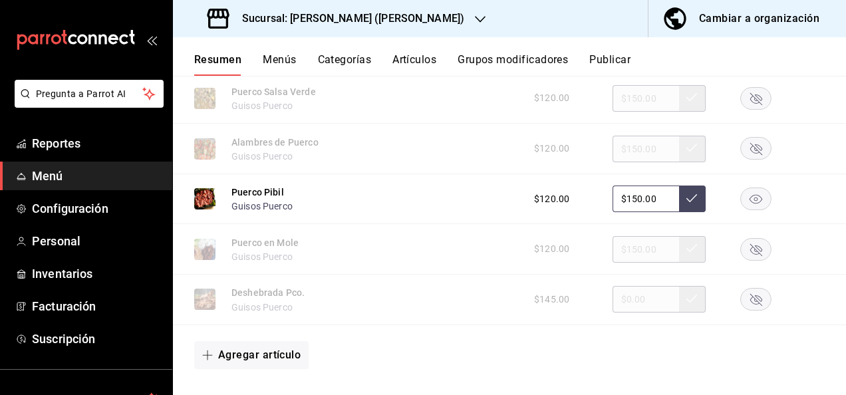
scroll to position [11907, 0]
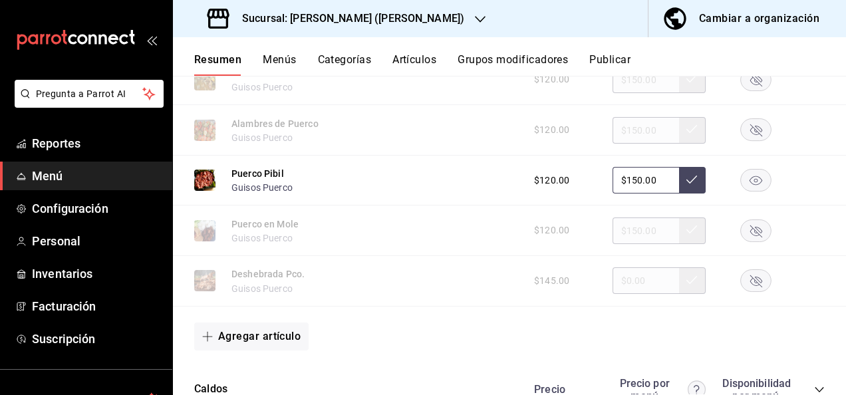
click at [741, 191] on rect "button" at bounding box center [756, 181] width 31 height 22
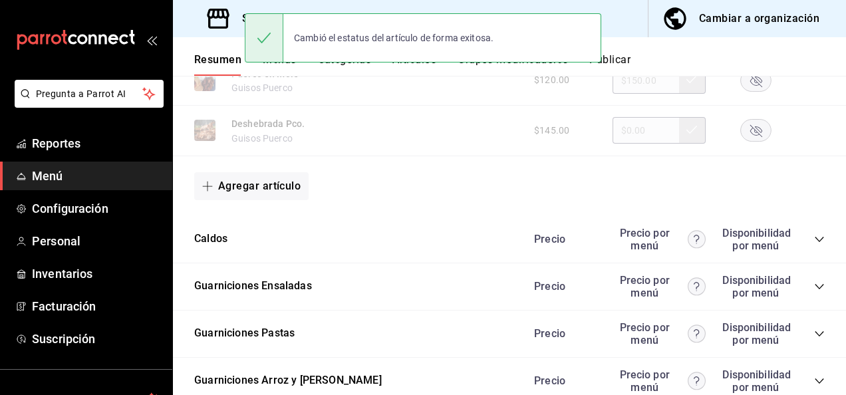
scroll to position [12182, 0]
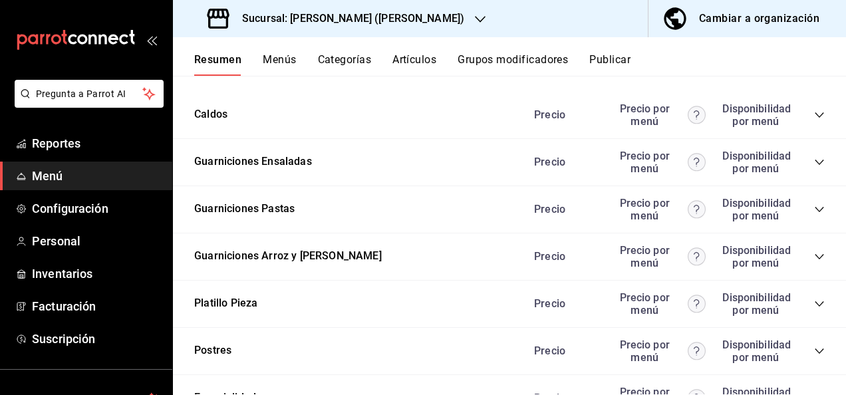
click at [814, 215] on icon "collapse-category-row" at bounding box center [819, 209] width 11 height 11
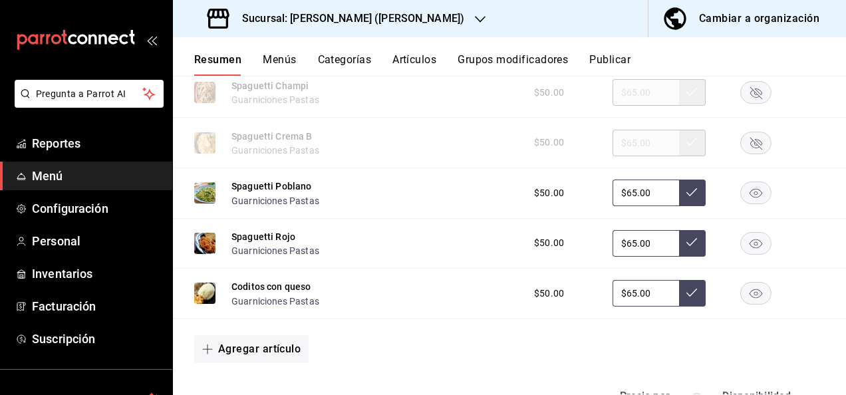
scroll to position [12519, 0]
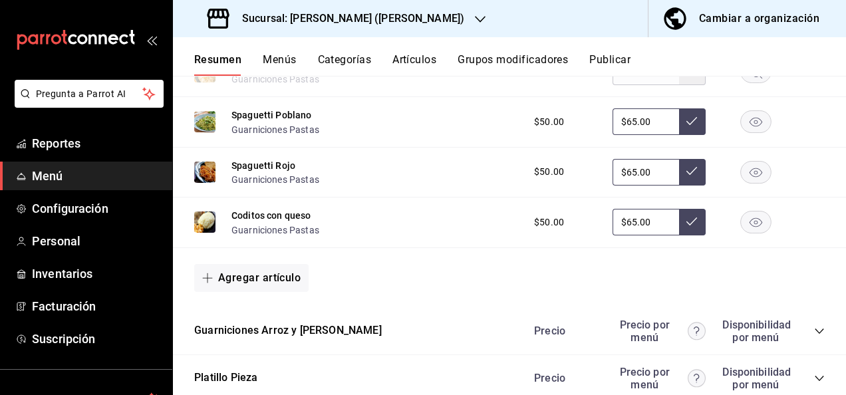
click at [743, 133] on rect "button" at bounding box center [756, 122] width 31 height 22
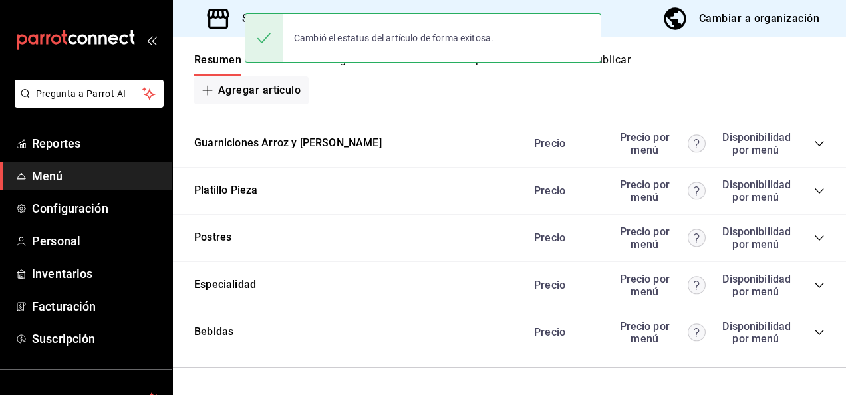
scroll to position [12756, 0]
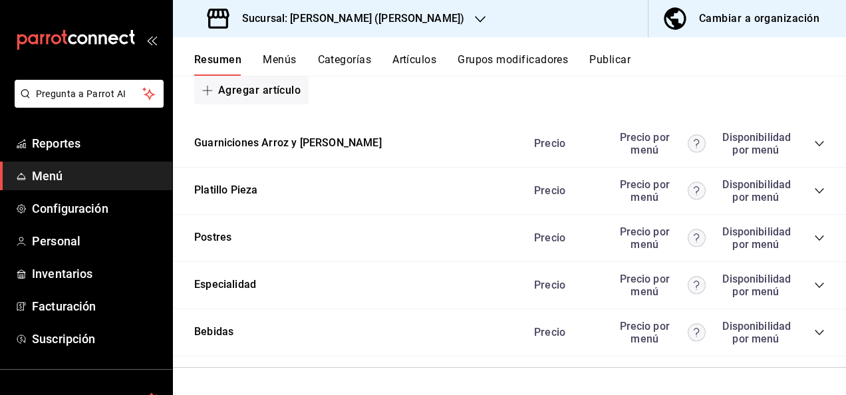
click at [814, 188] on icon "collapse-category-row" at bounding box center [819, 191] width 11 height 11
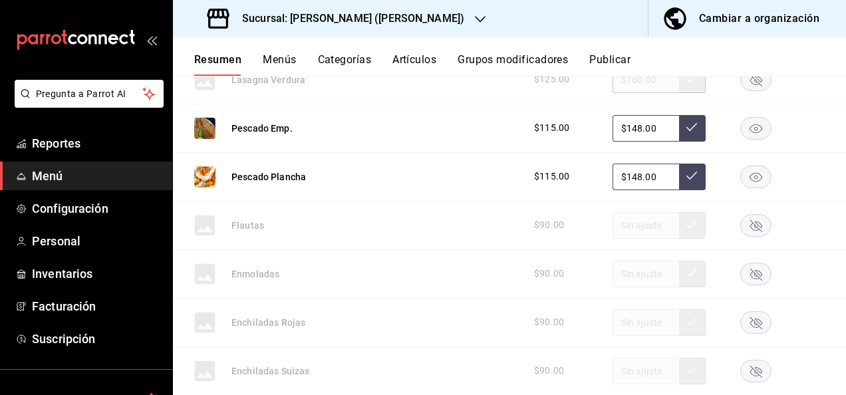
scroll to position [13509, 0]
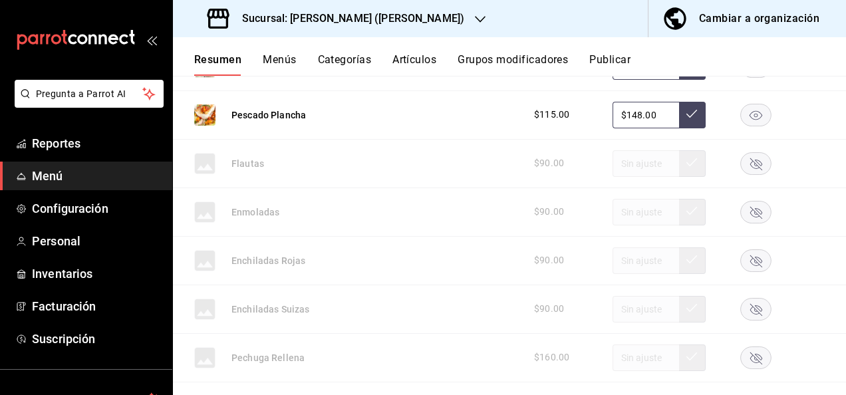
click at [610, 62] on button "Publicar" at bounding box center [609, 64] width 41 height 23
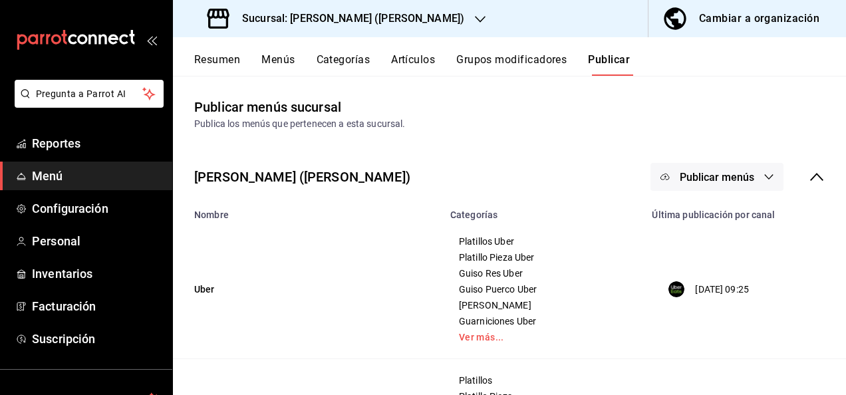
click at [763, 182] on icon "button" at bounding box center [768, 177] width 11 height 11
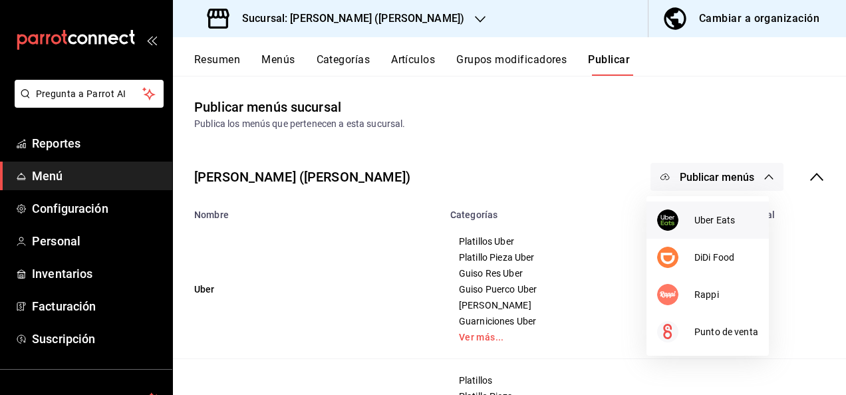
click at [729, 215] on span "Uber Eats" at bounding box center [726, 220] width 64 height 14
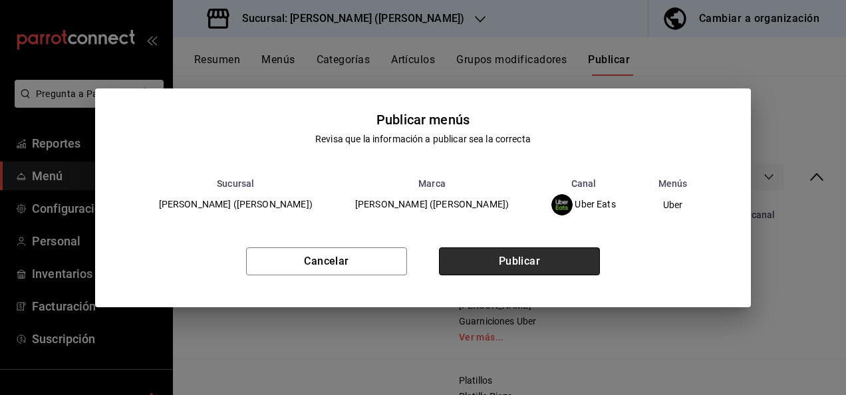
click at [544, 260] on button "Publicar" at bounding box center [519, 261] width 161 height 28
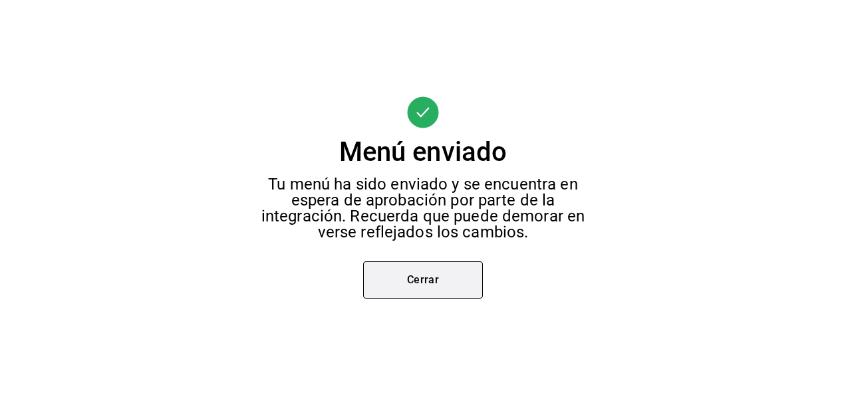
click at [459, 267] on button "Cerrar" at bounding box center [423, 279] width 120 height 37
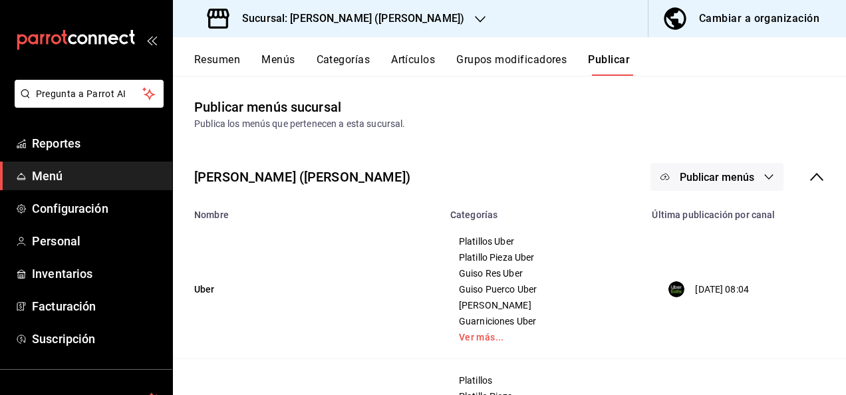
click at [729, 175] on span "Publicar menús" at bounding box center [717, 177] width 74 height 13
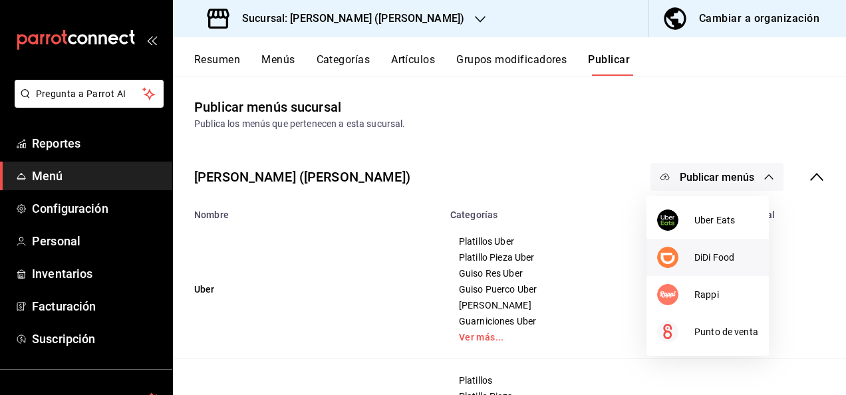
click at [707, 261] on span "DiDi Food" at bounding box center [726, 258] width 64 height 14
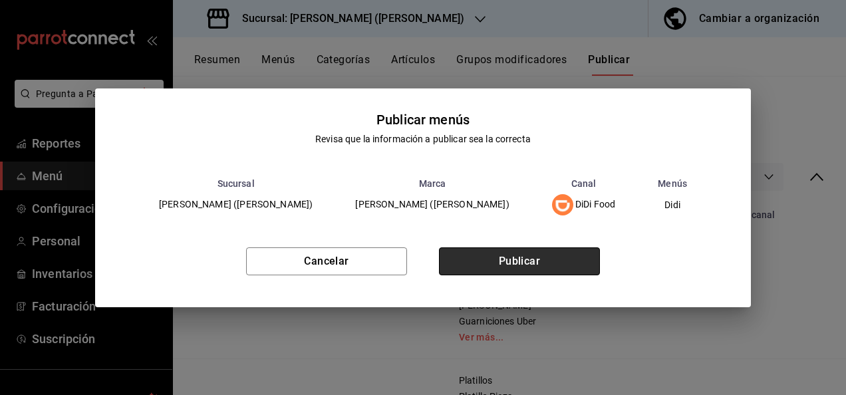
click at [538, 274] on button "Publicar" at bounding box center [519, 261] width 161 height 28
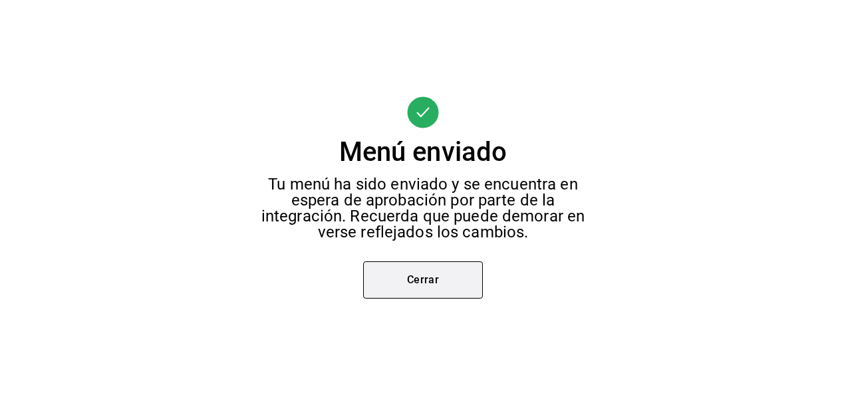
click at [426, 286] on button "Cerrar" at bounding box center [423, 279] width 120 height 37
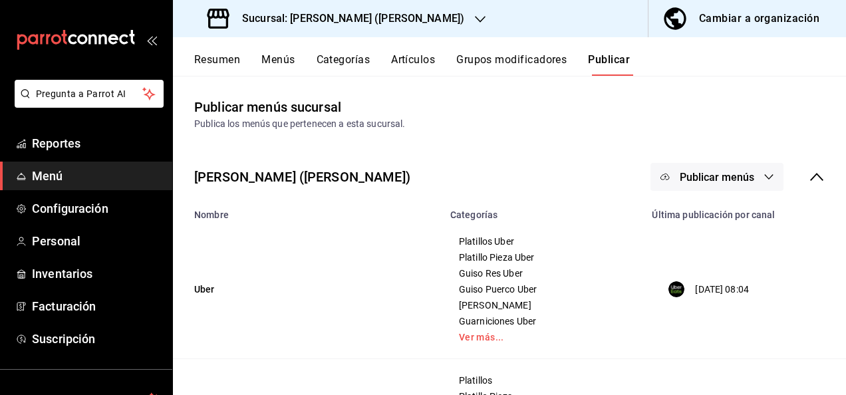
click at [742, 176] on span "Publicar menús" at bounding box center [717, 177] width 74 height 13
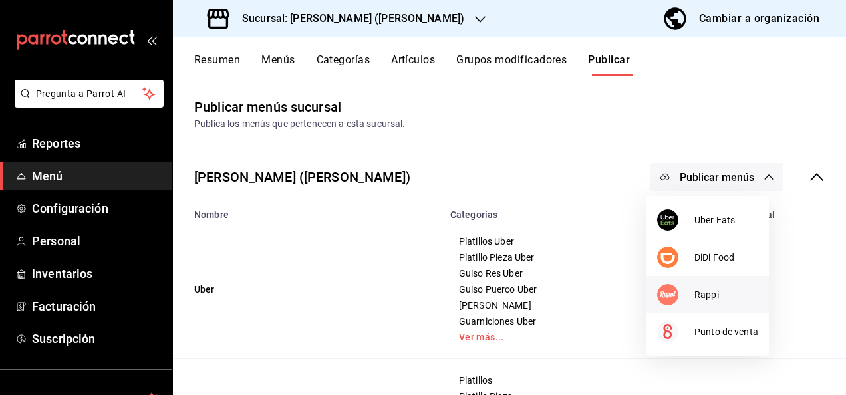
click at [702, 289] on span "Rappi" at bounding box center [726, 295] width 64 height 14
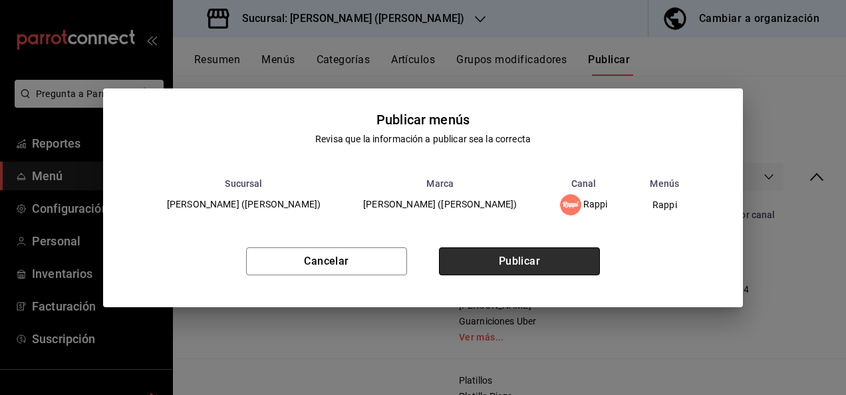
click at [539, 257] on button "Publicar" at bounding box center [519, 261] width 161 height 28
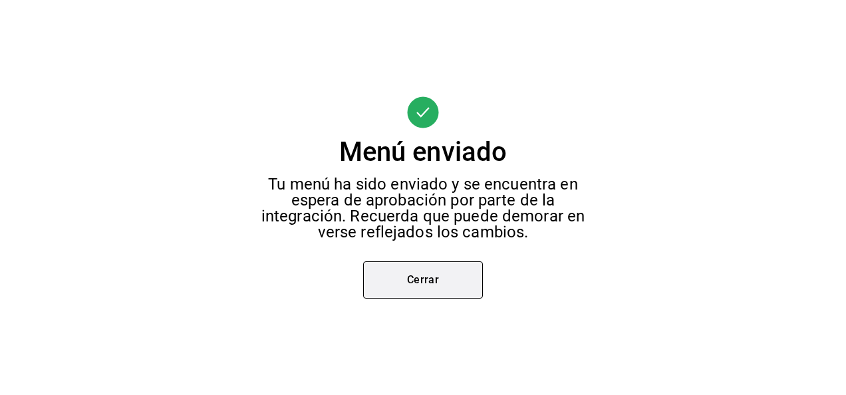
click at [415, 273] on button "Cerrar" at bounding box center [423, 279] width 120 height 37
